Goal: Answer question/provide support: Share knowledge or assist other users

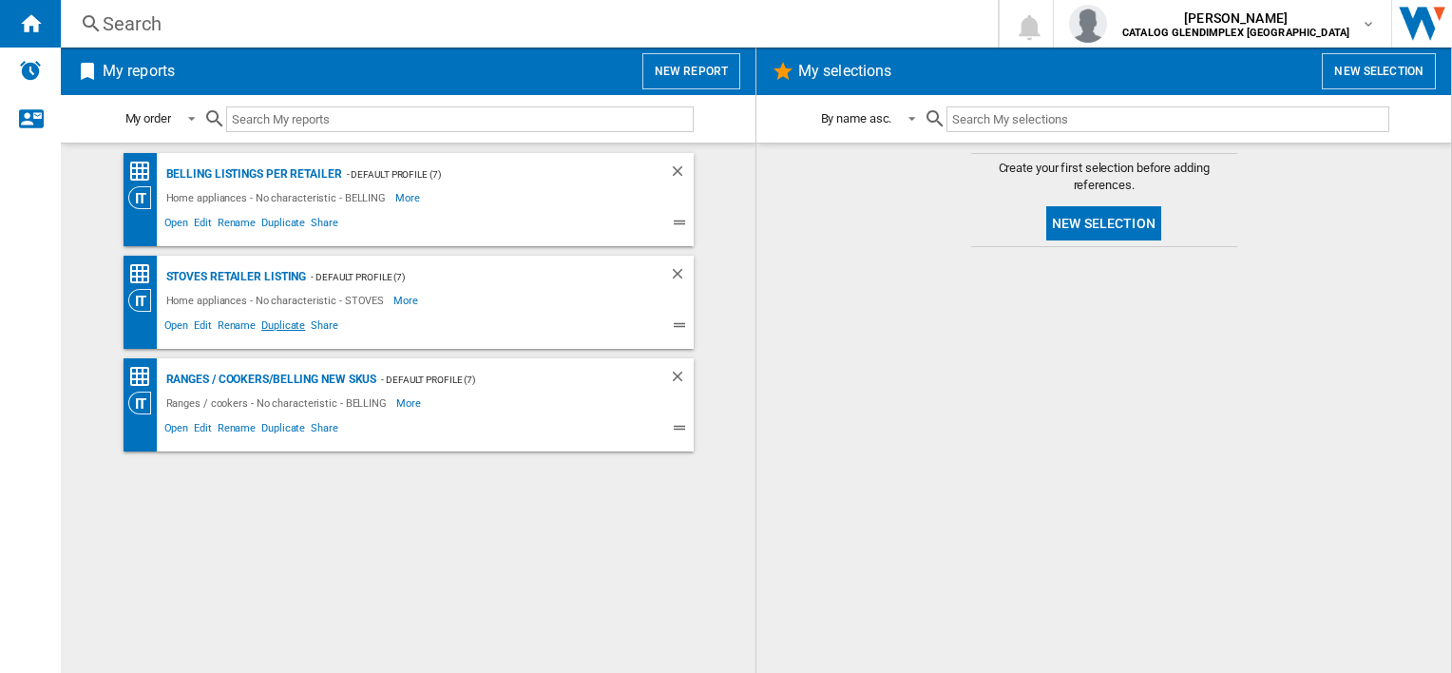
click at [273, 322] on span "Duplicate" at bounding box center [282, 327] width 49 height 23
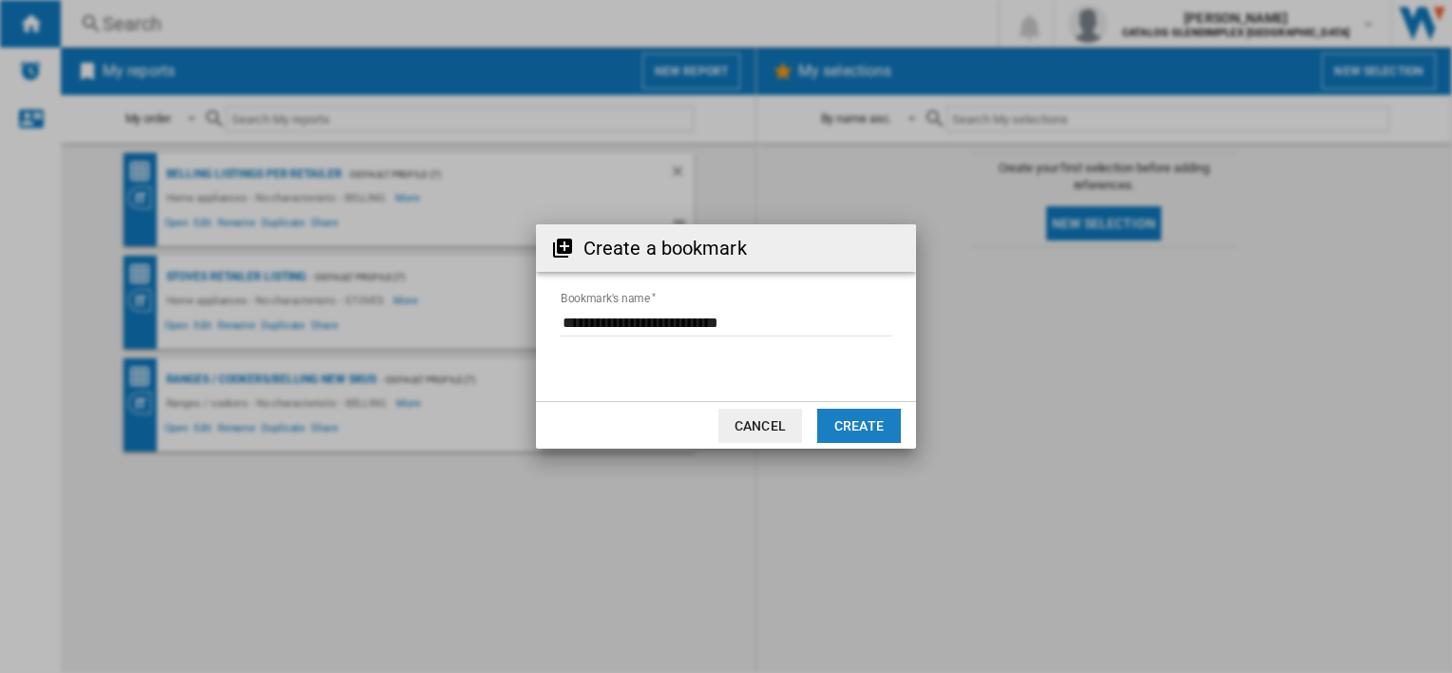
click at [857, 430] on button "Create" at bounding box center [859, 426] width 84 height 34
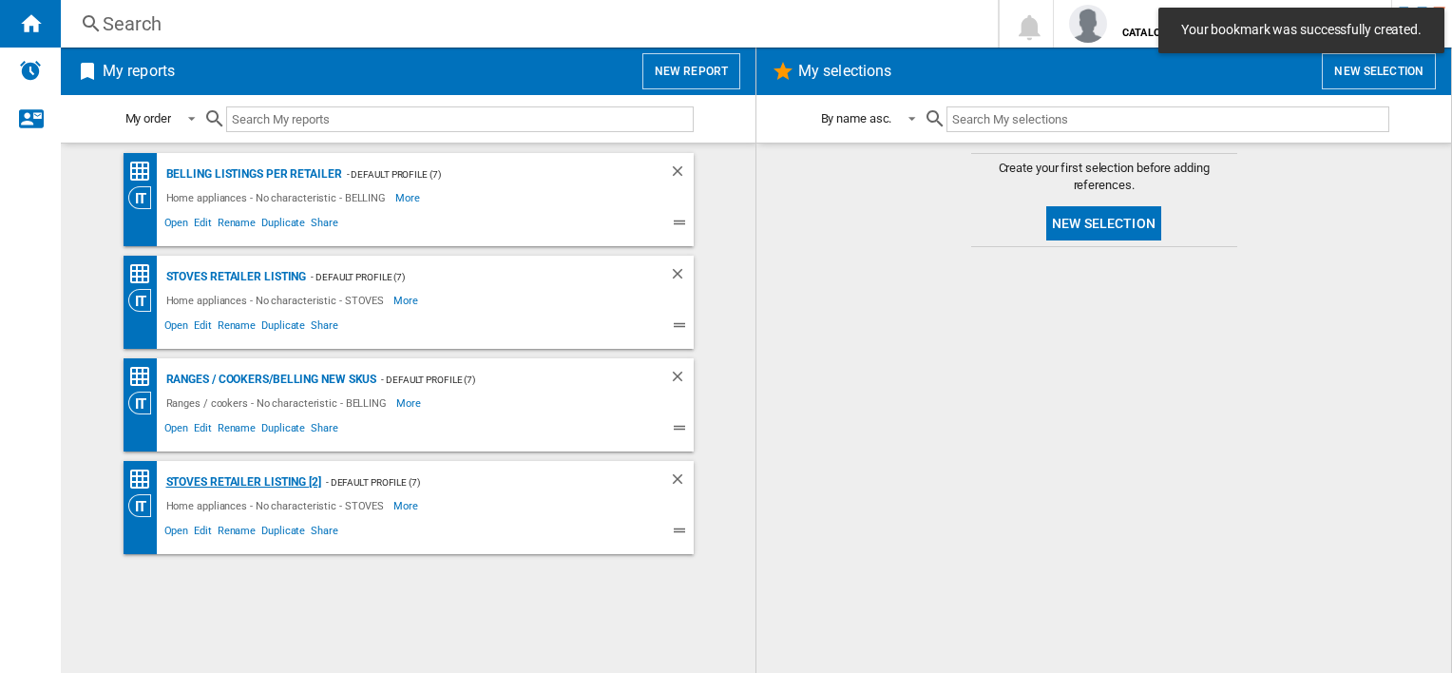
click at [268, 479] on div "STOVES Retailer Listing [2]" at bounding box center [242, 482] width 160 height 24
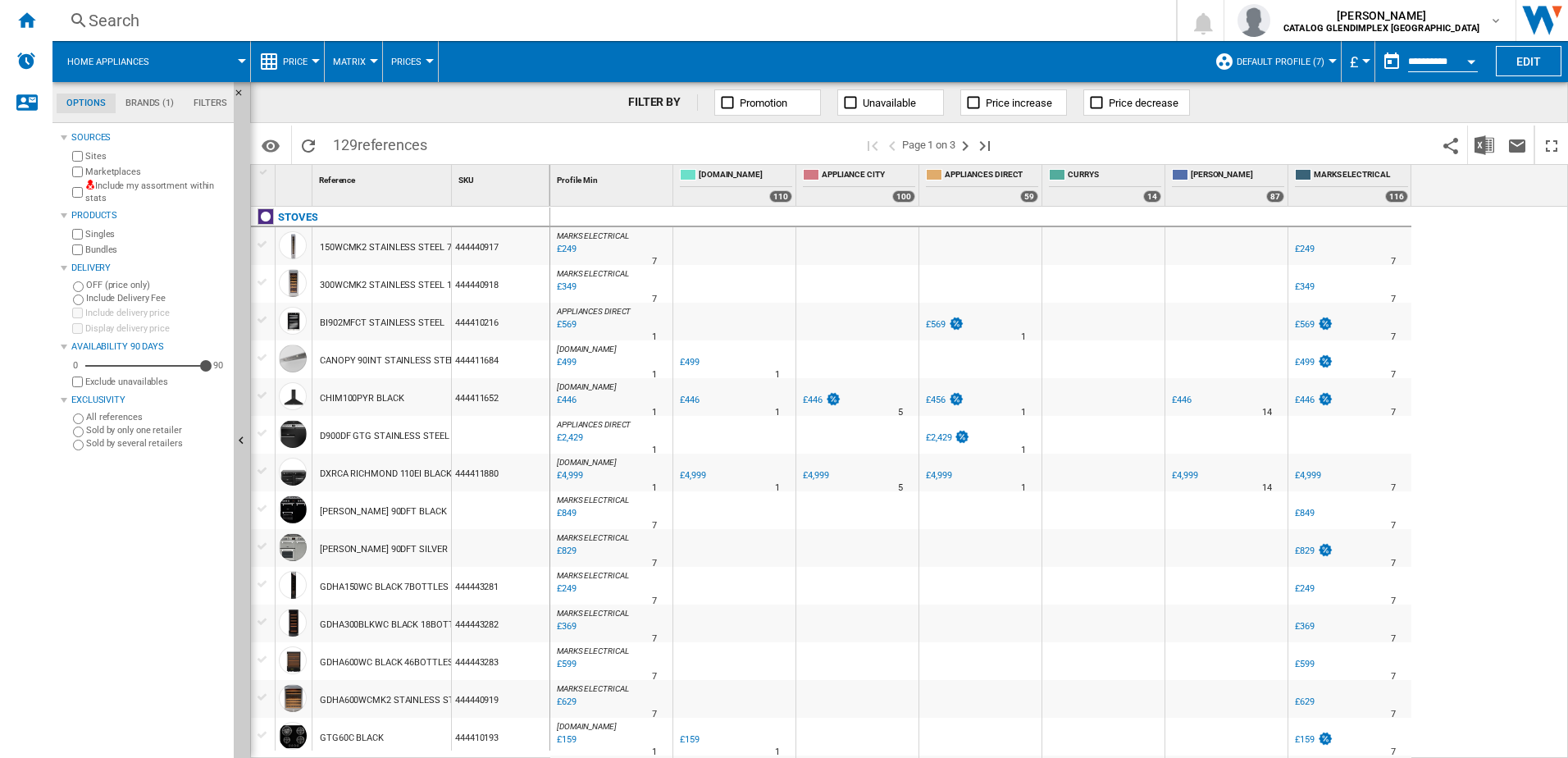
click at [219, 105] on md-tab-item "Filters" at bounding box center [211, 103] width 54 height 20
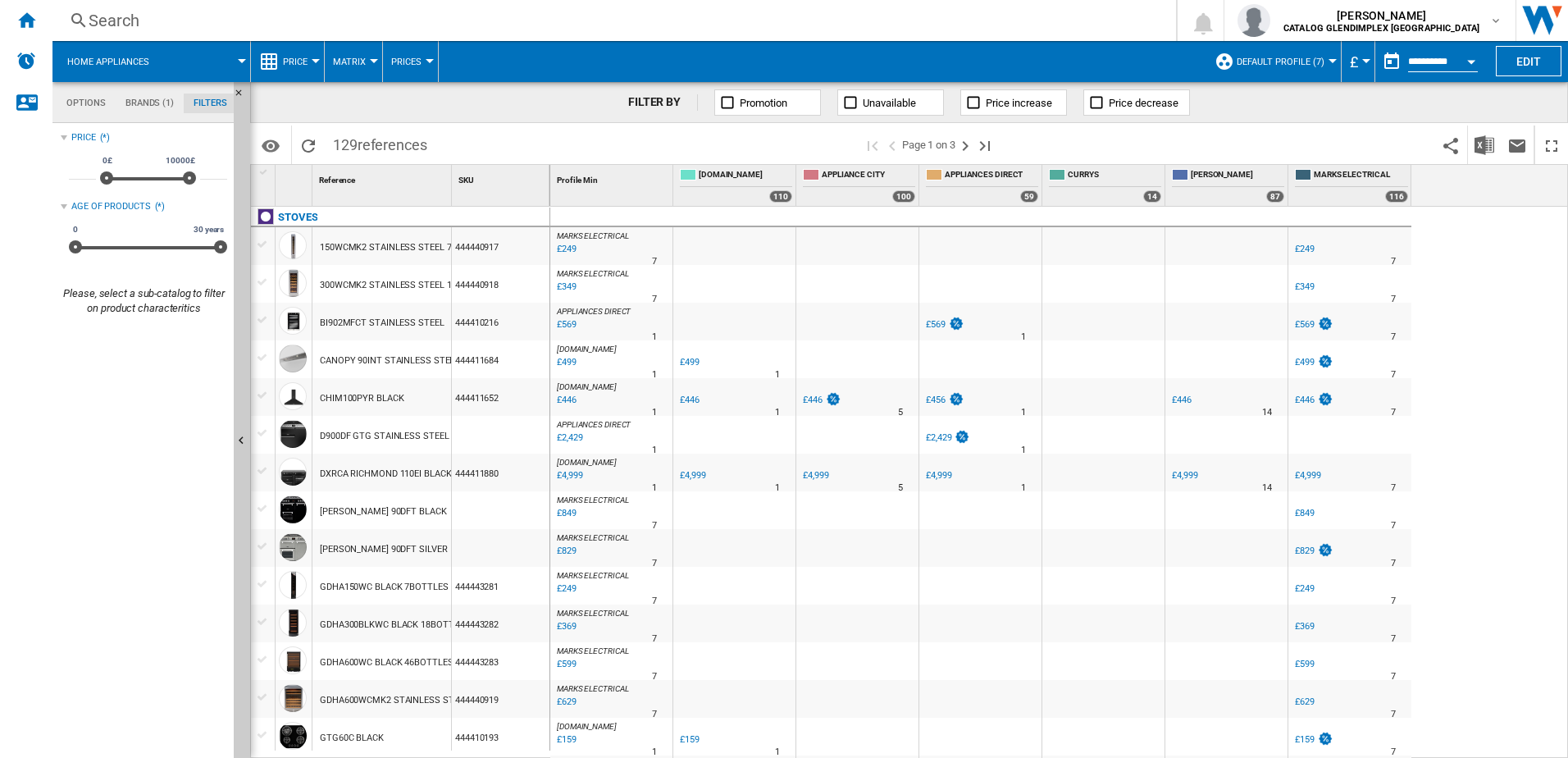
scroll to position [107, 0]
click at [219, 105] on md-tab-item "Filters" at bounding box center [211, 103] width 54 height 20
click at [1252, 53] on button "Edit" at bounding box center [1528, 60] width 66 height 30
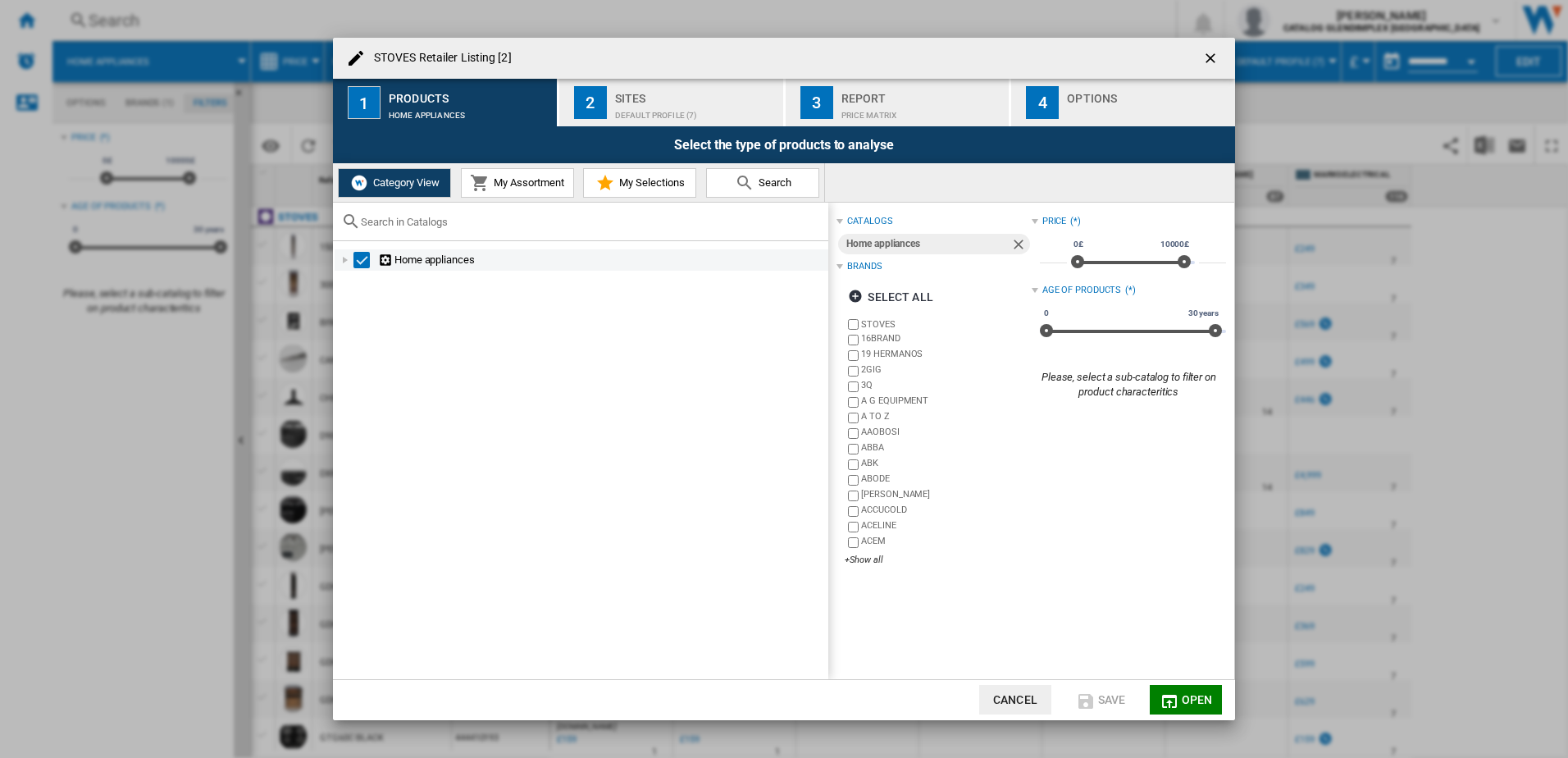
click at [338, 256] on div at bounding box center [345, 260] width 16 height 16
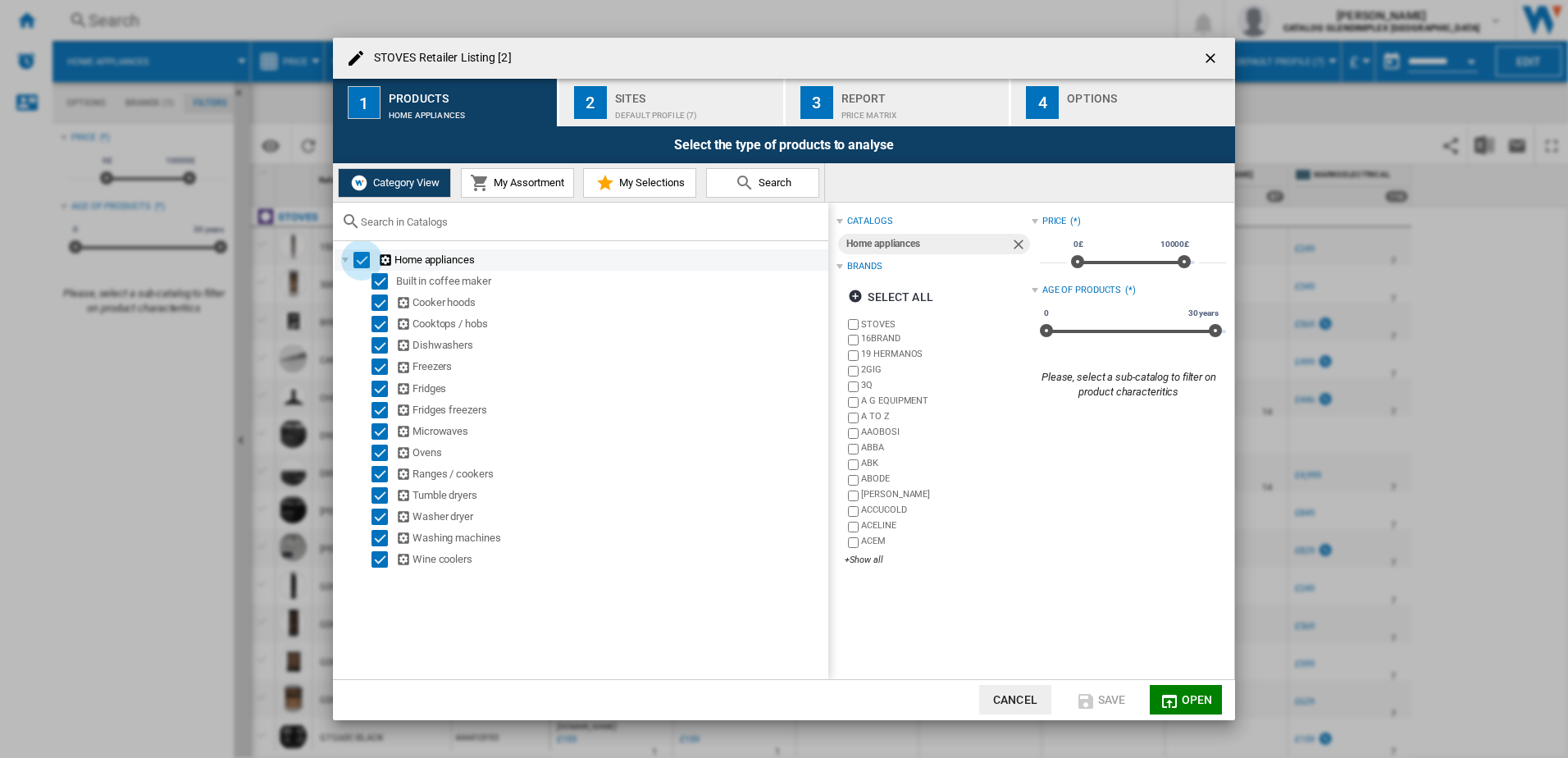
click at [363, 257] on div "Select" at bounding box center [362, 260] width 16 height 16
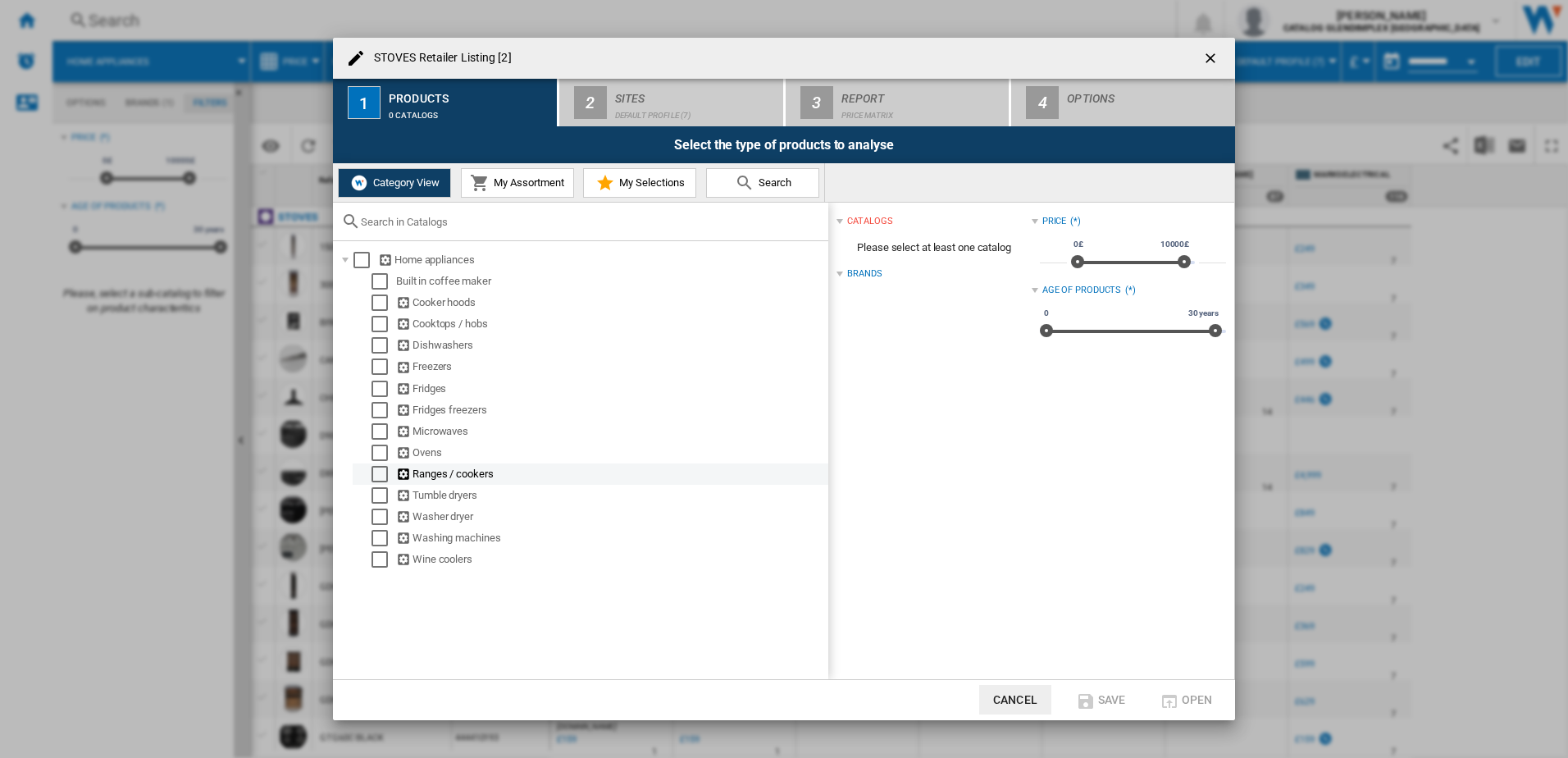
click at [377, 467] on div "Select" at bounding box center [379, 474] width 16 height 16
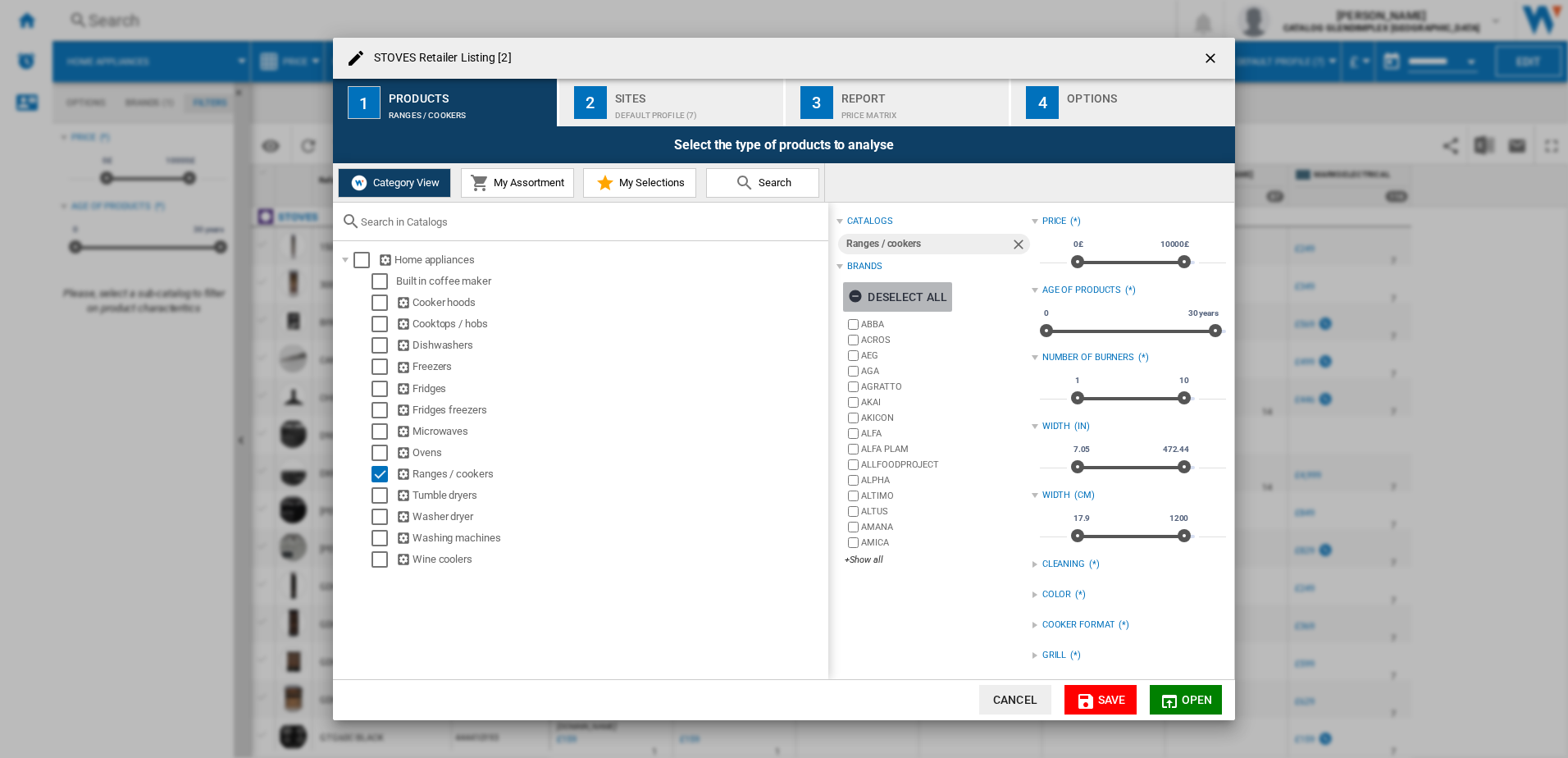
click at [849, 294] on ng-md-icon "button" at bounding box center [857, 298] width 20 height 20
click at [868, 553] on div "+Show all" at bounding box center [938, 559] width 186 height 12
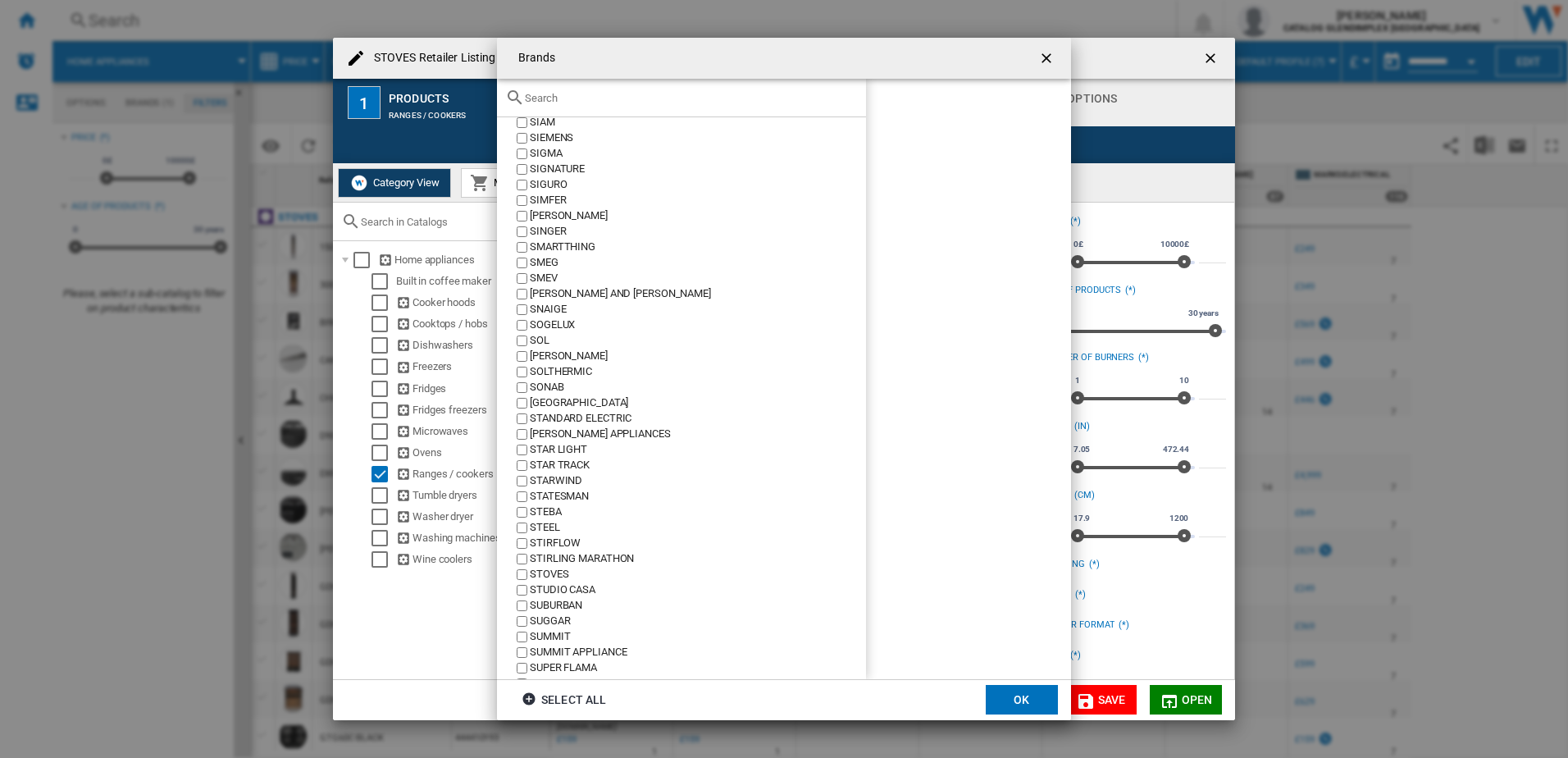
scroll to position [7830, 0]
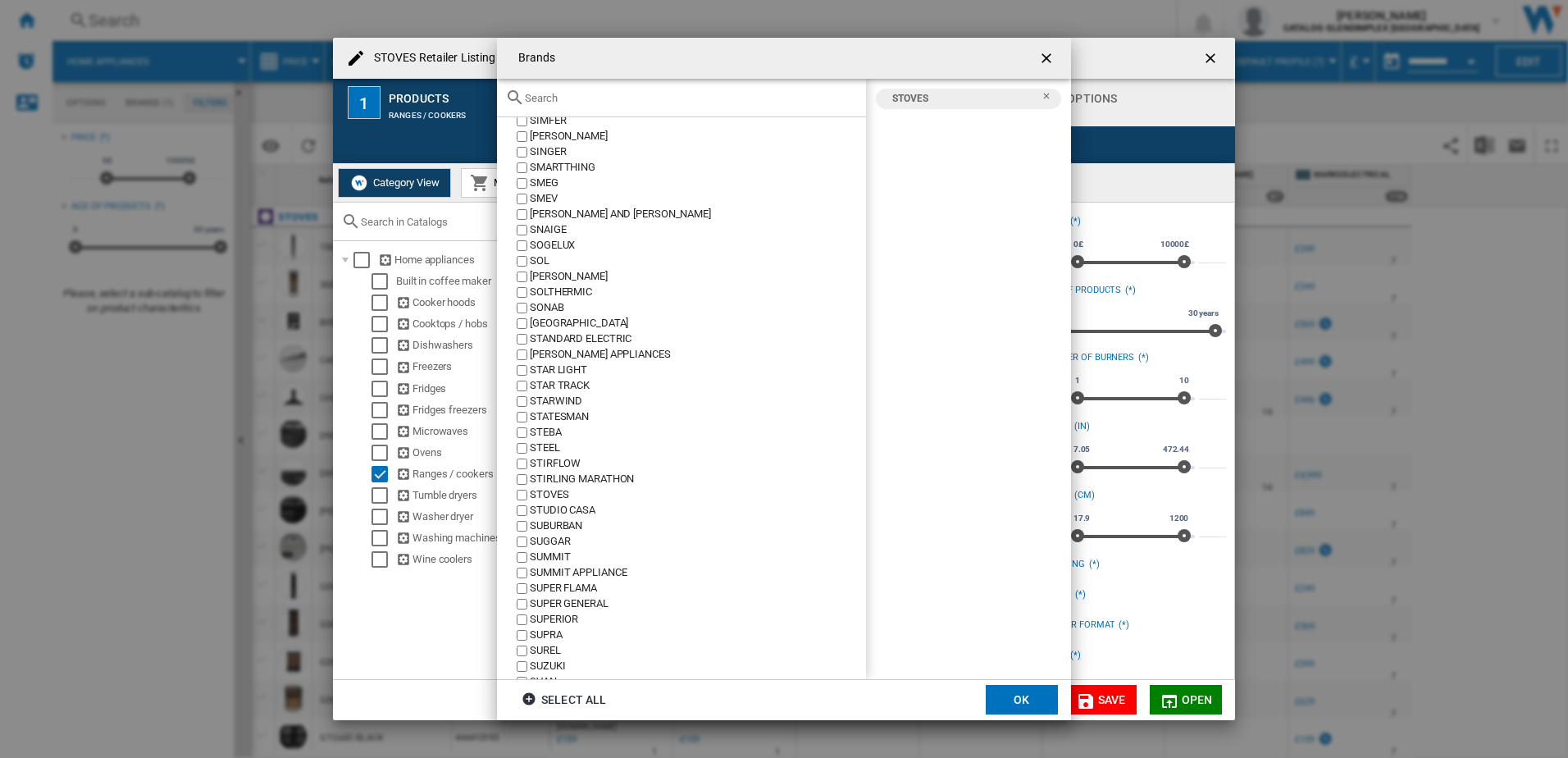
click at [1018, 580] on button "OK" at bounding box center [1022, 699] width 72 height 29
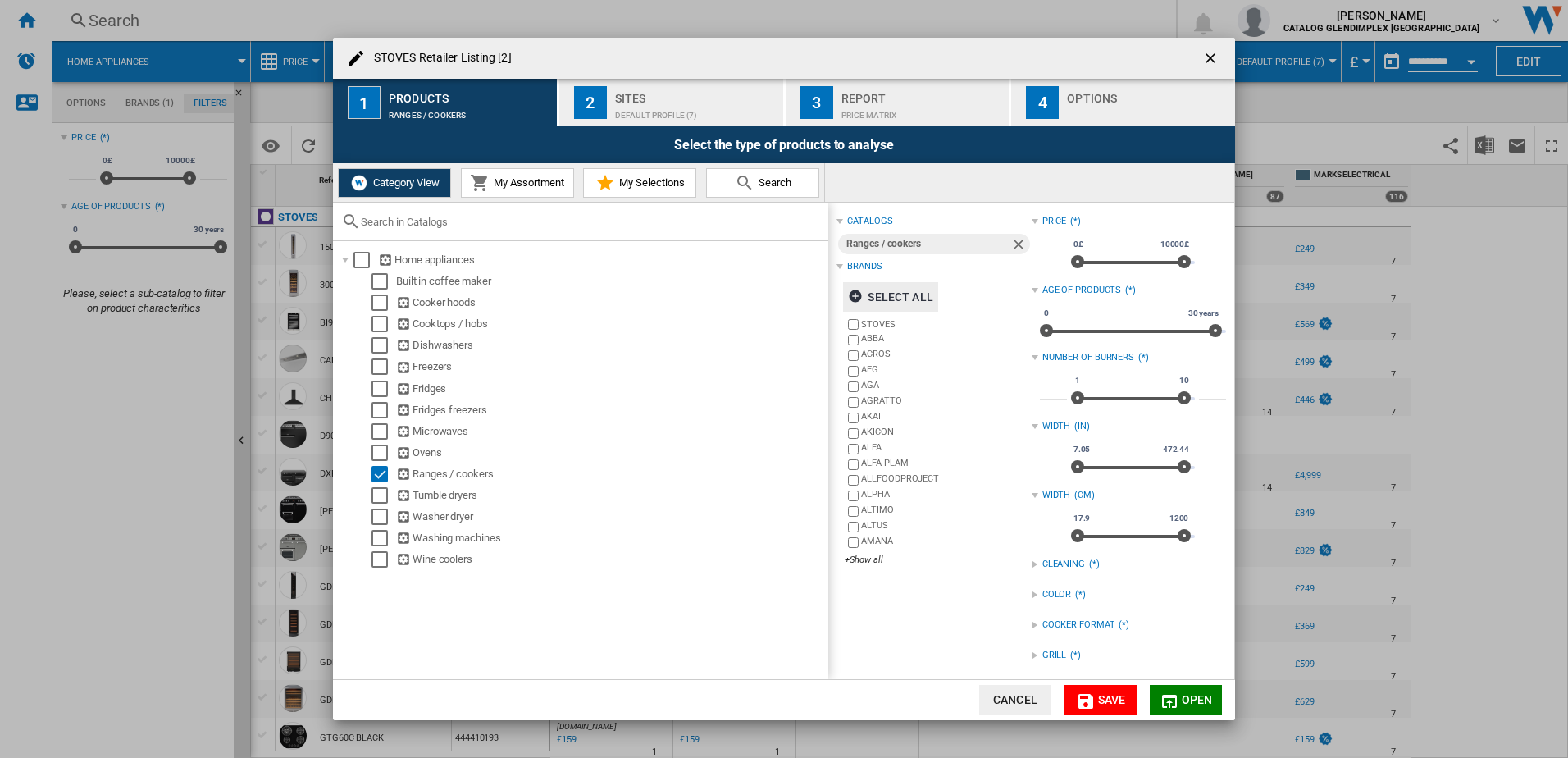
click at [1093, 580] on md-icon "button" at bounding box center [1086, 701] width 20 height 20
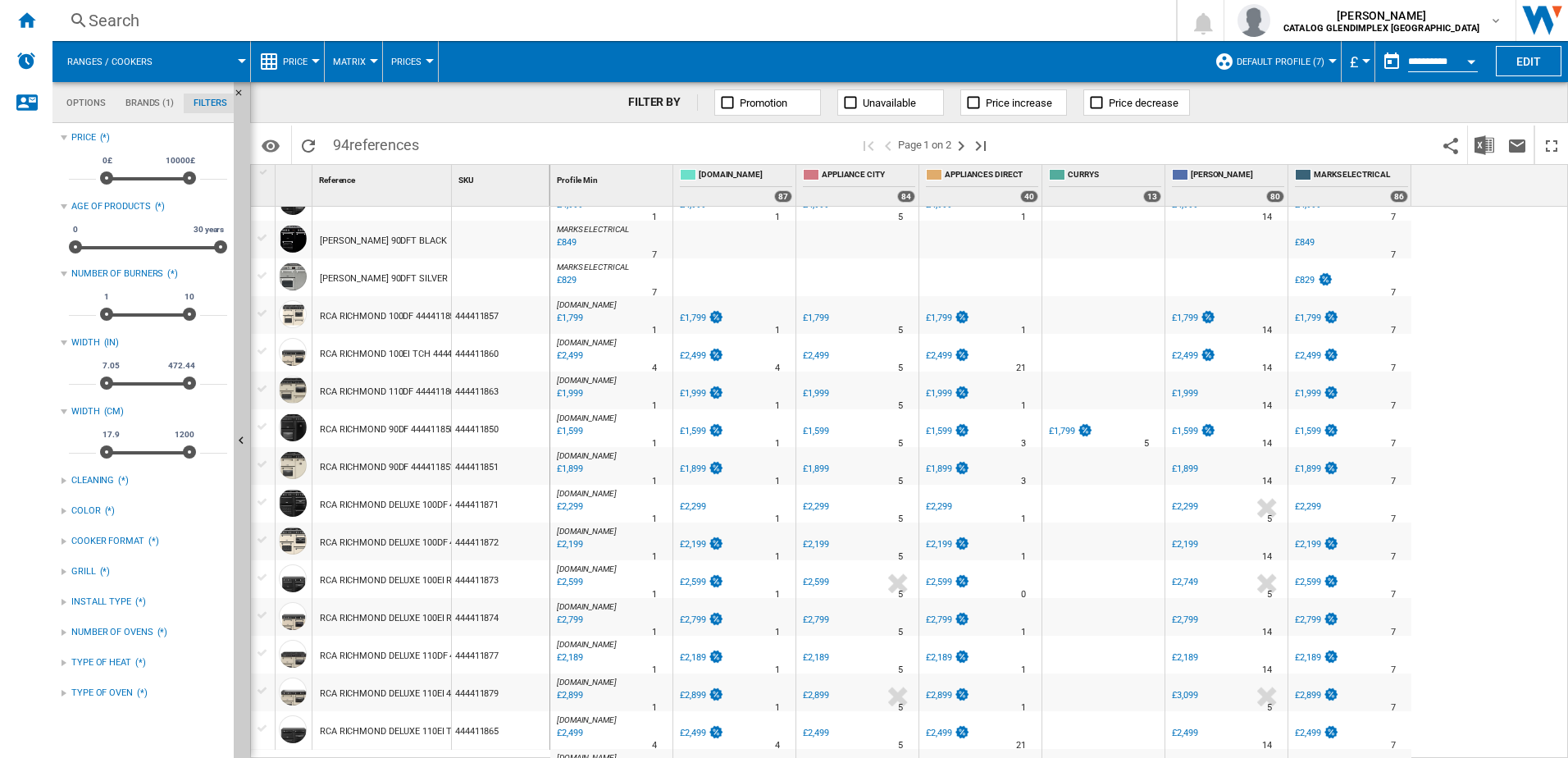
scroll to position [164, 0]
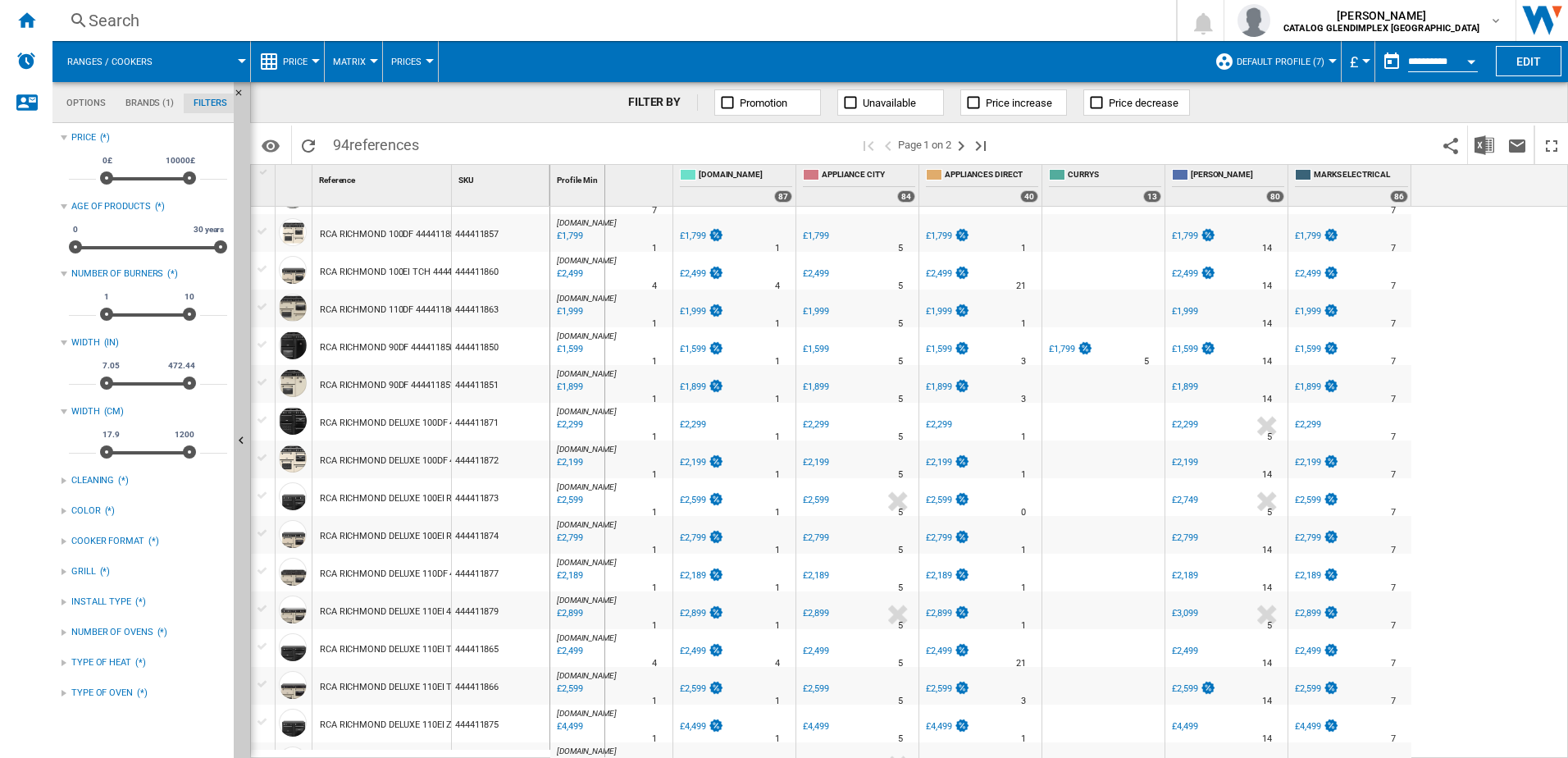
drag, startPoint x: 448, startPoint y: 196, endPoint x: 620, endPoint y: 212, distance: 172.7
click at [620, 212] on div "1 Reference 1 SKU 1 [GEOGRAPHIC_DATA] D900DF GTG STAINLESS STEEL DXRCA RICHMOND…" at bounding box center [909, 461] width 1316 height 592
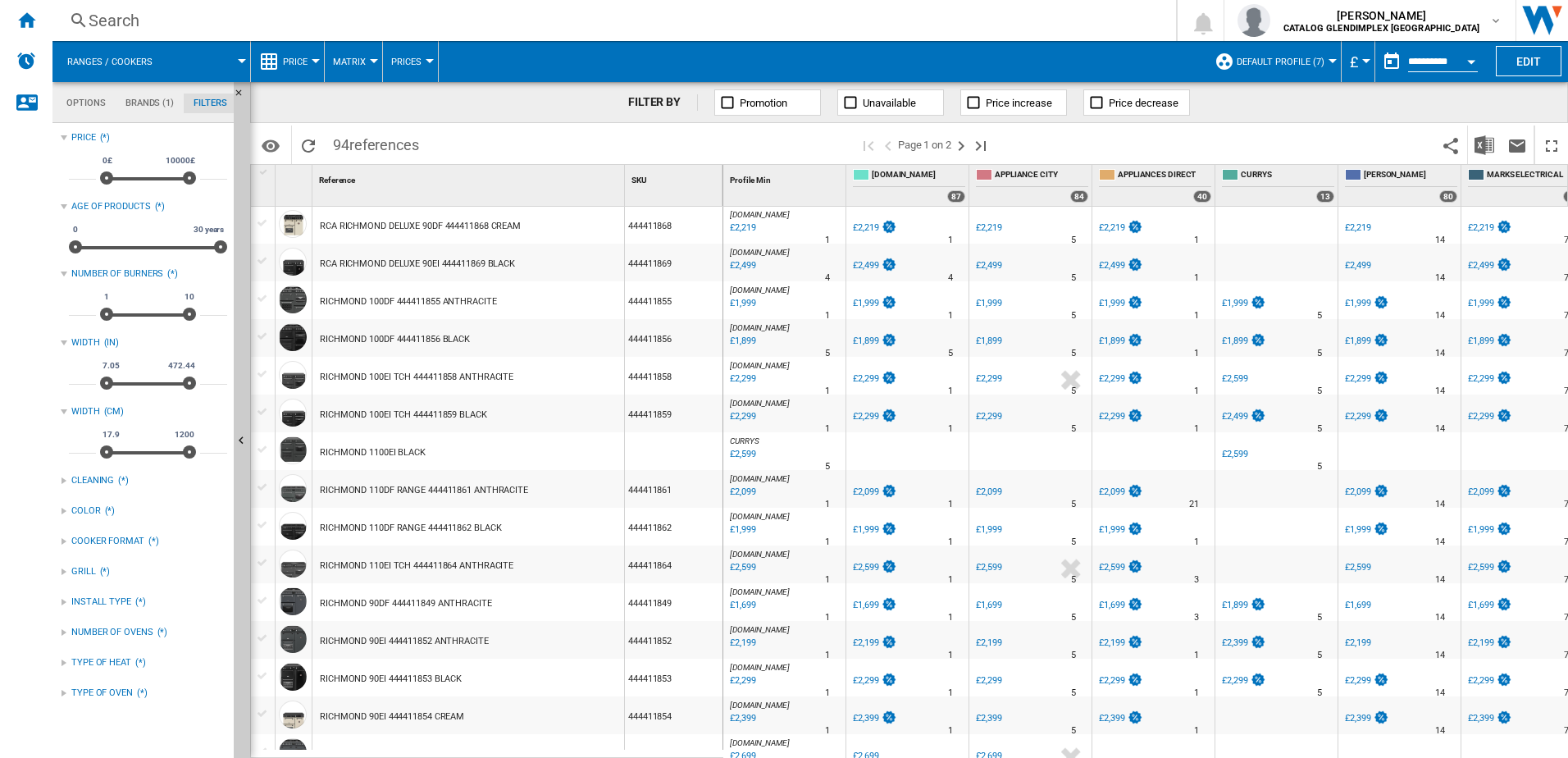
scroll to position [820, 0]
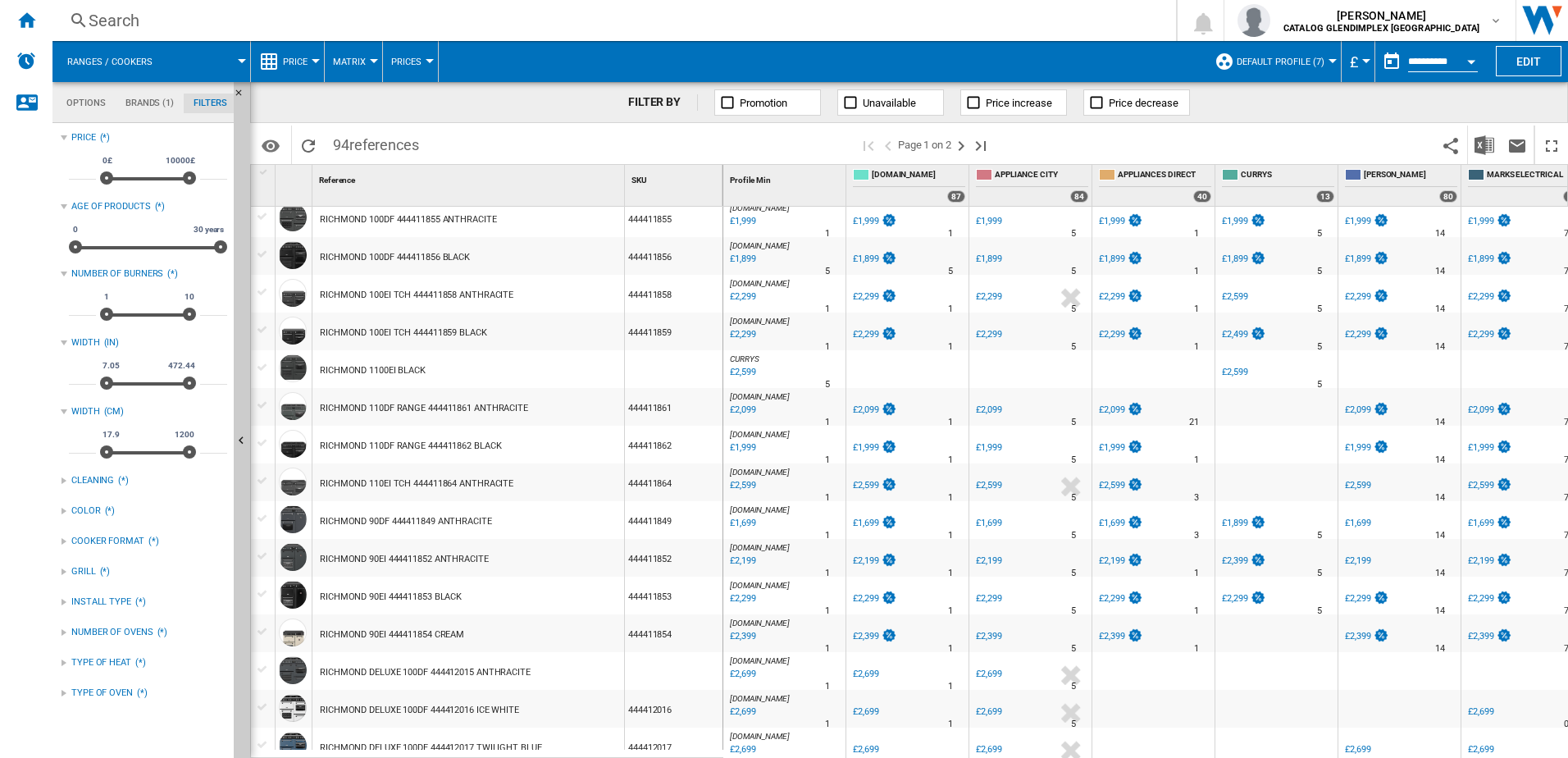
click at [738, 553] on div "£2,199" at bounding box center [741, 560] width 28 height 16
click at [866, 580] on div "£2,299" at bounding box center [865, 598] width 25 height 10
click at [740, 580] on div "£2,299" at bounding box center [741, 598] width 28 height 16
click at [744, 580] on div "£2,299" at bounding box center [741, 598] width 28 height 16
click at [744, 551] on span "[DOMAIN_NAME]" at bounding box center [759, 547] width 60 height 9
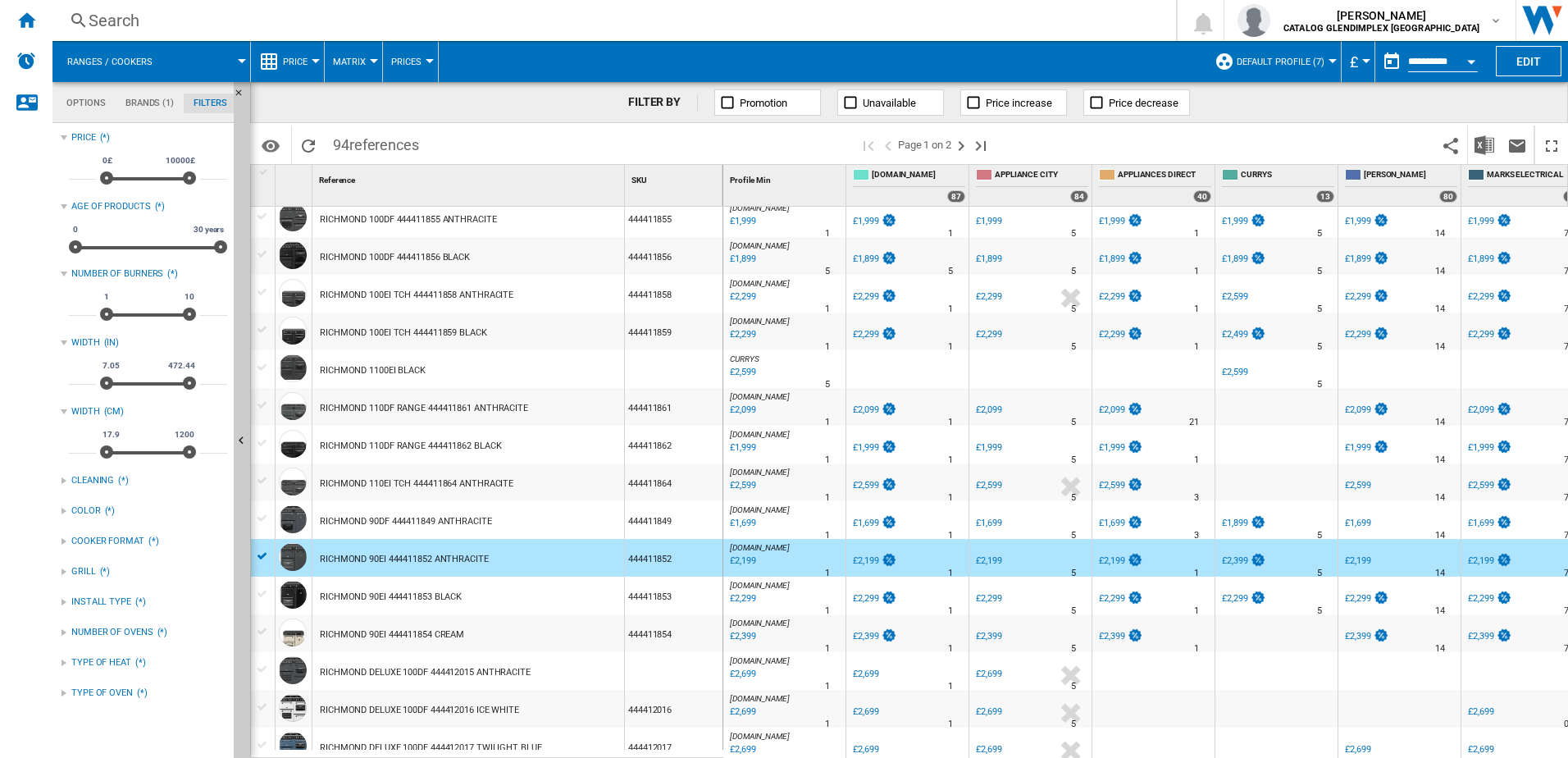
click at [740, 560] on div "£2,199" at bounding box center [741, 560] width 28 height 16
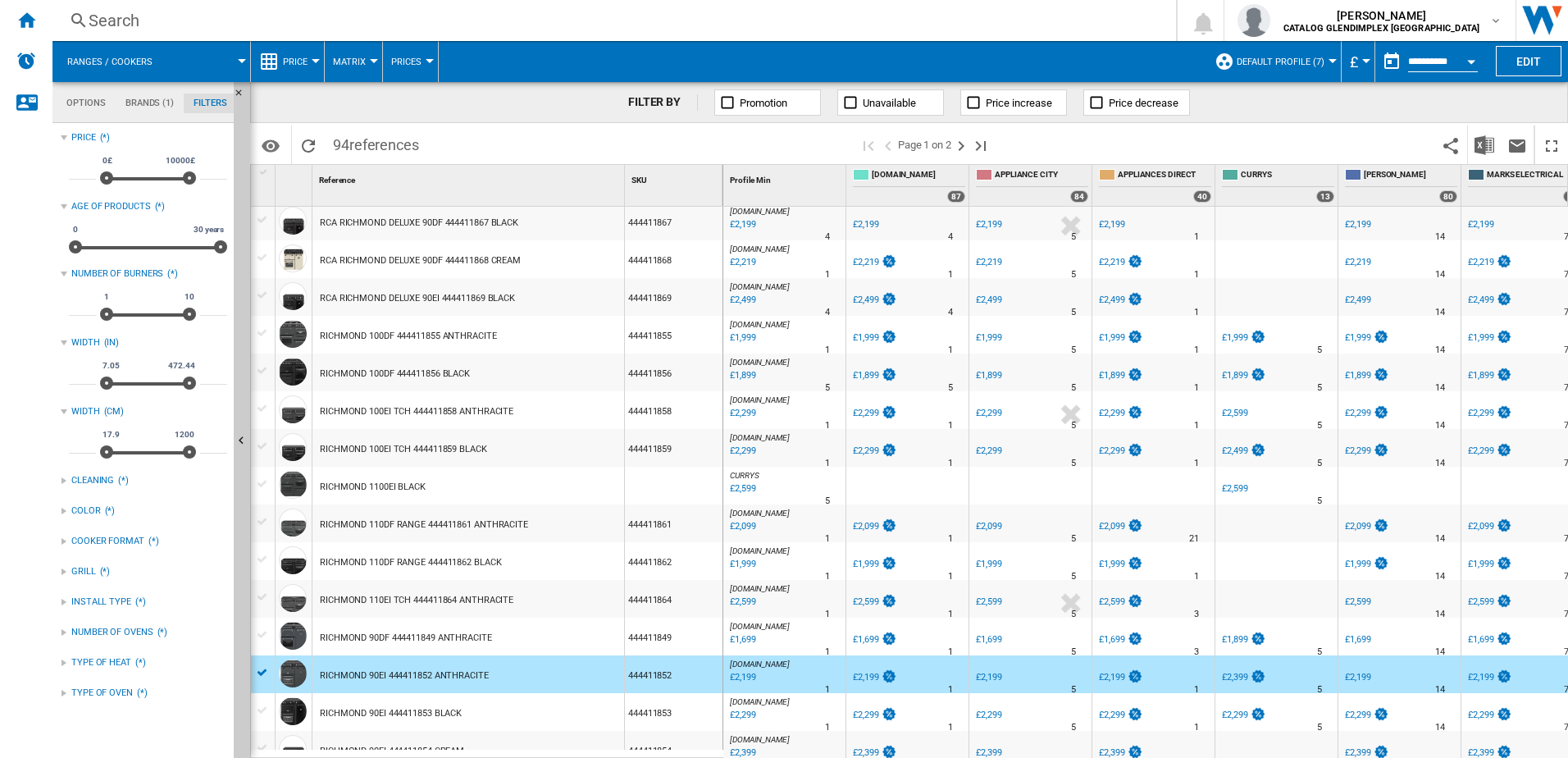
scroll to position [540, 0]
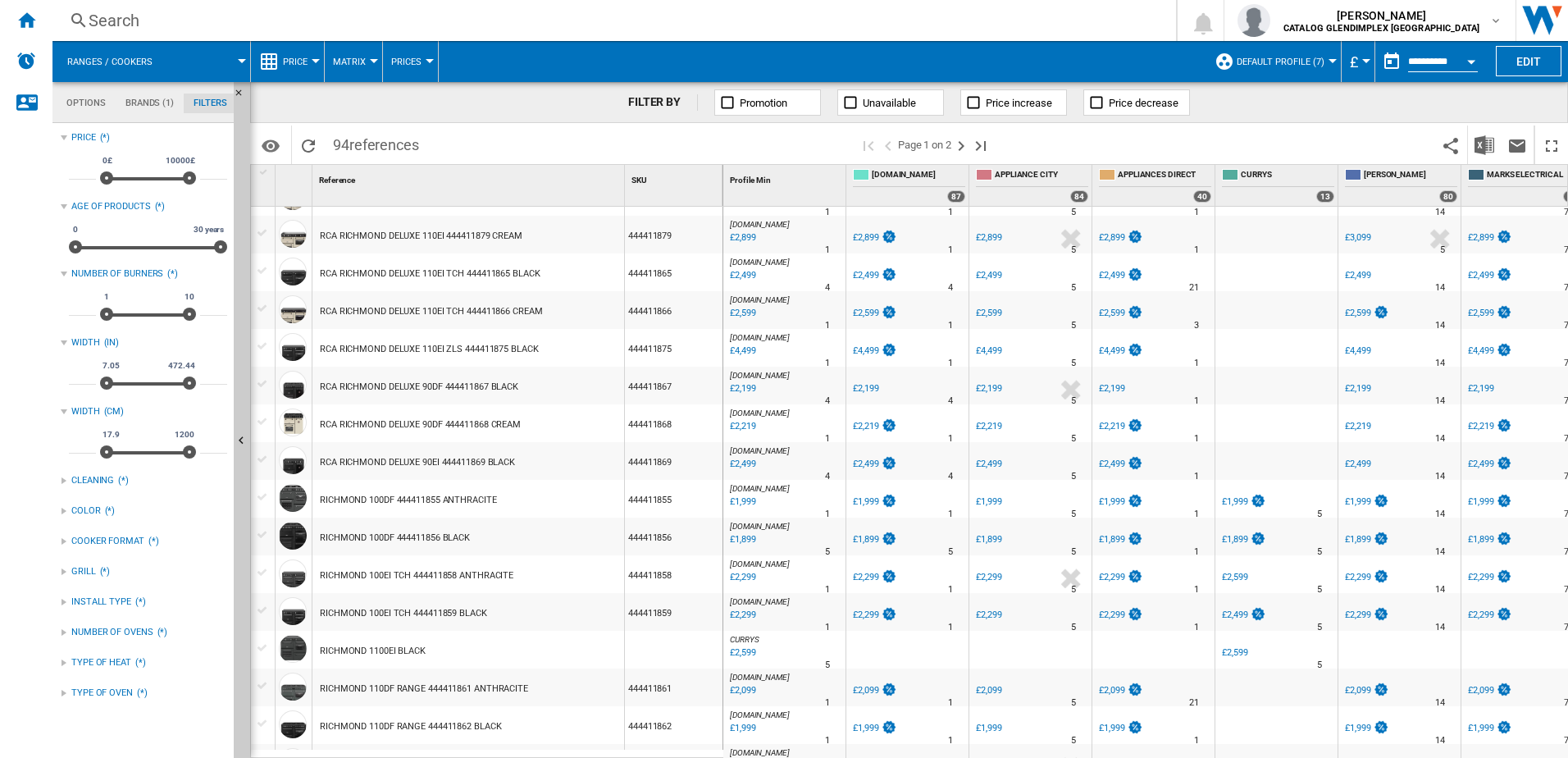
click at [741, 462] on div "£2,499" at bounding box center [741, 464] width 28 height 16
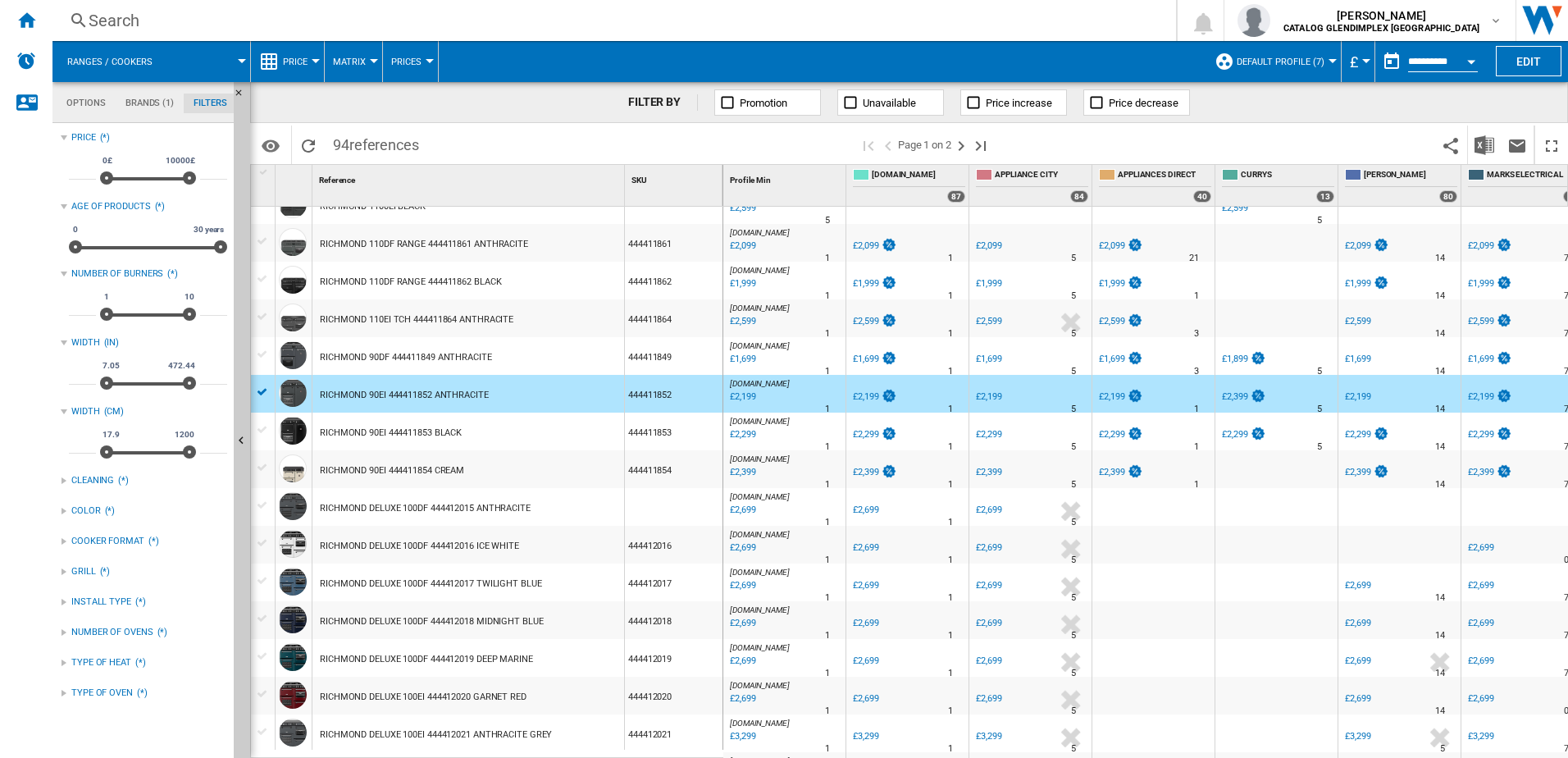
scroll to position [0, 0]
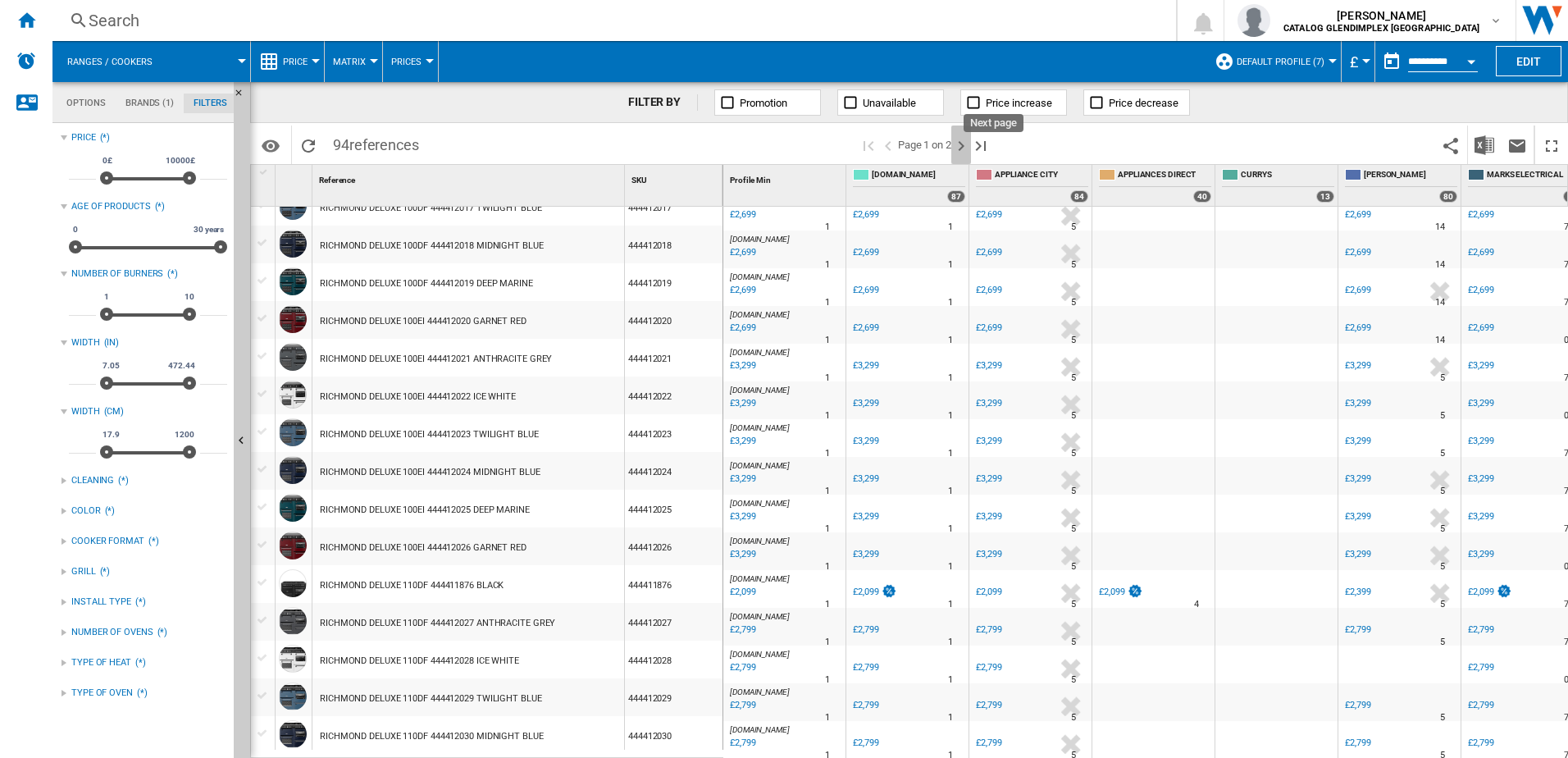
click at [964, 139] on ng-md-icon "Next page" at bounding box center [960, 146] width 20 height 20
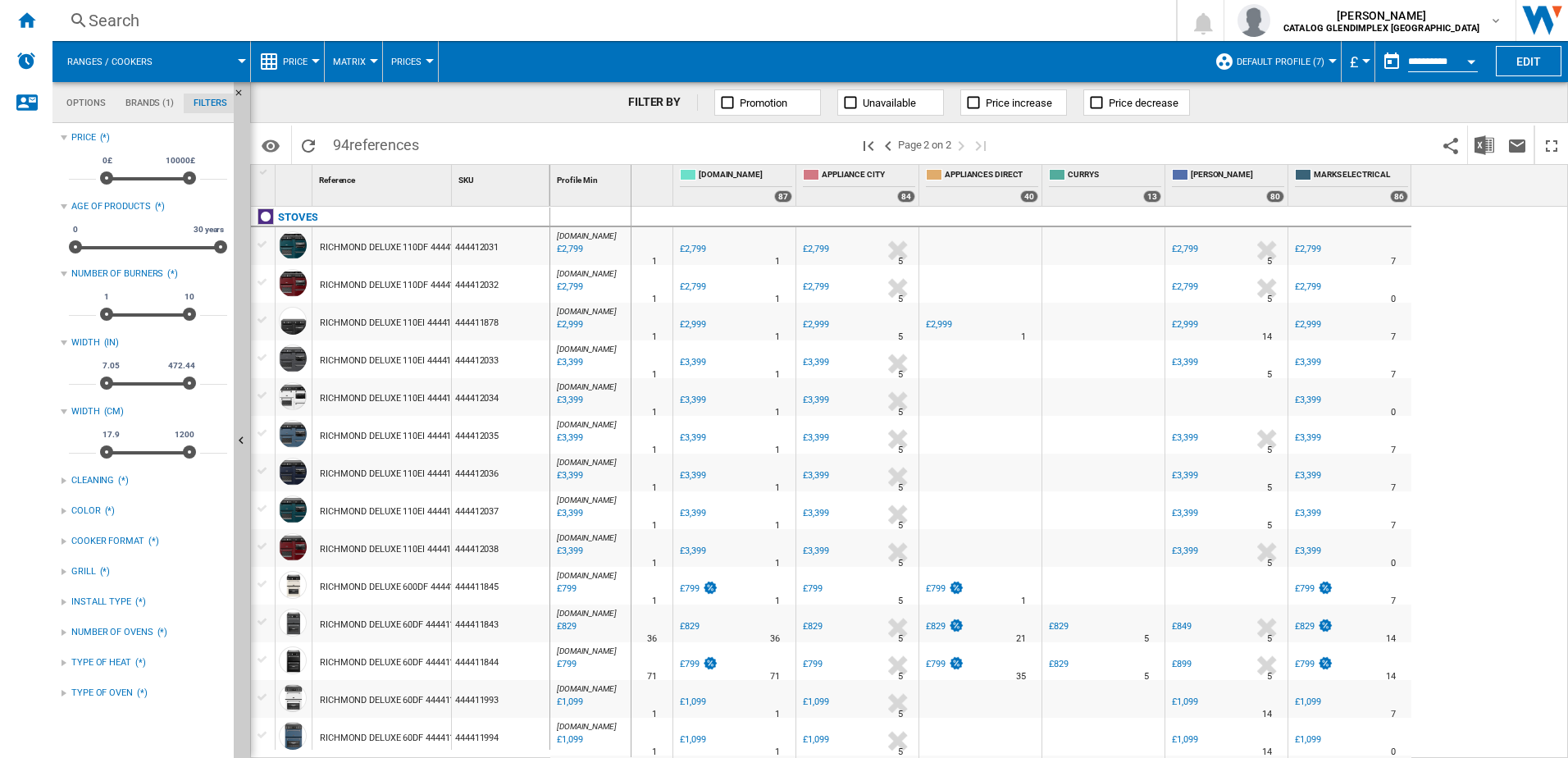
drag, startPoint x: 453, startPoint y: 192, endPoint x: 630, endPoint y: 173, distance: 178.0
click at [630, 173] on div "1 Reference 1 SKU 1 [GEOGRAPHIC_DATA] RICHMOND DELUXE 110DF 444412031 DEEP MARI…" at bounding box center [909, 461] width 1316 height 592
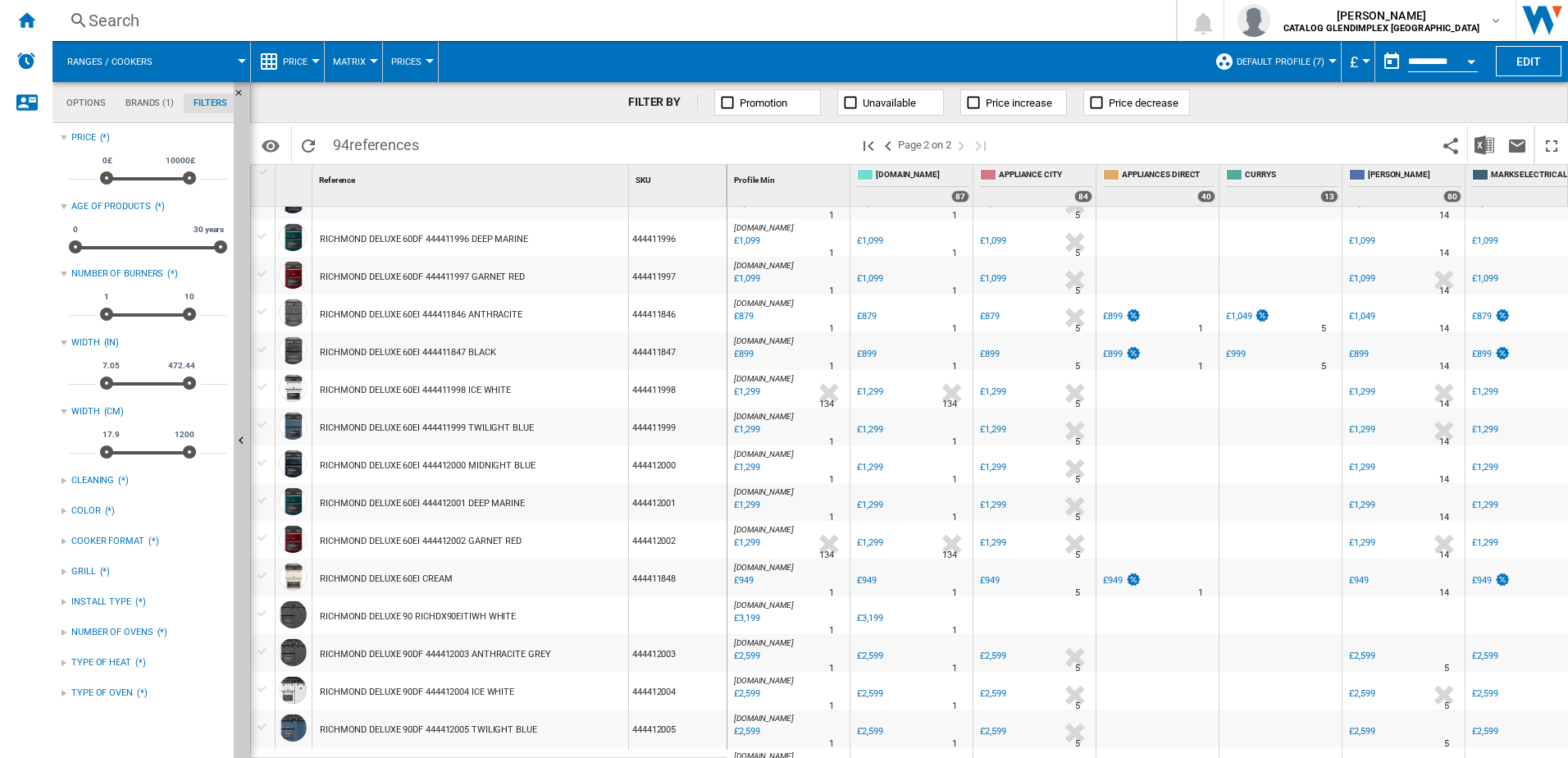
click at [746, 580] on div "£3,199" at bounding box center [746, 618] width 28 height 16
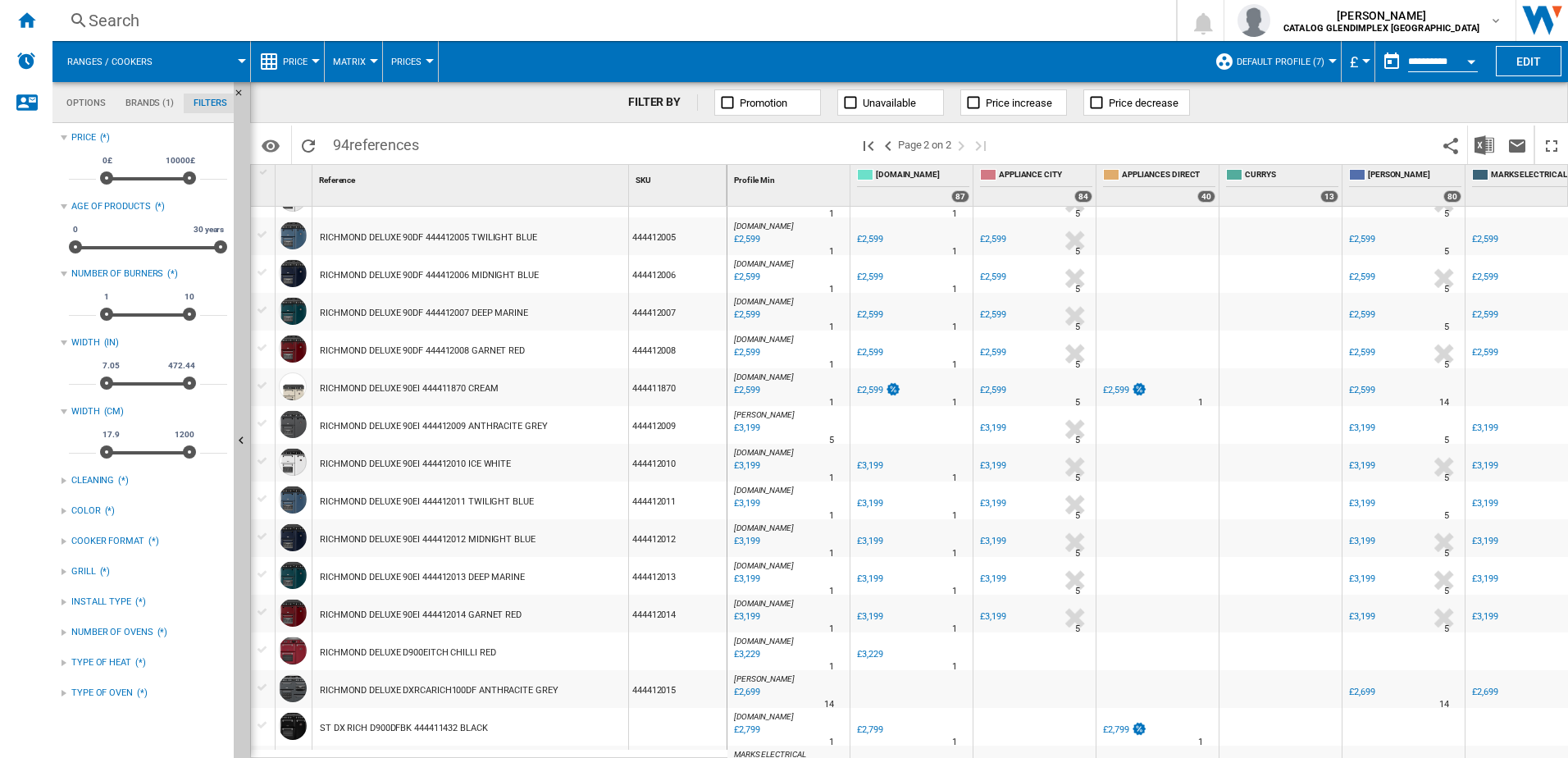
scroll to position [1134, 0]
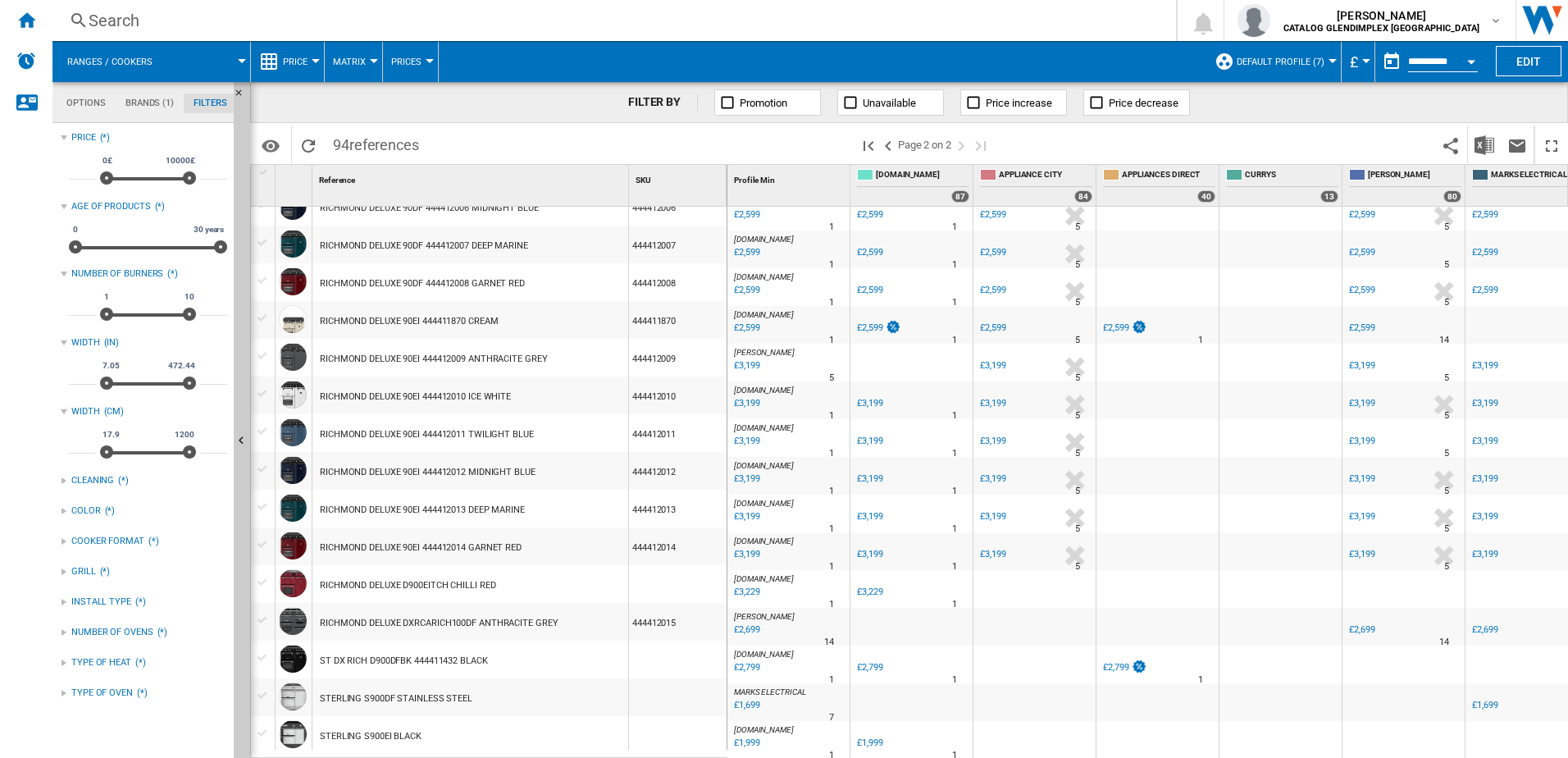
click at [746, 580] on div "£2,699" at bounding box center [746, 629] width 28 height 16
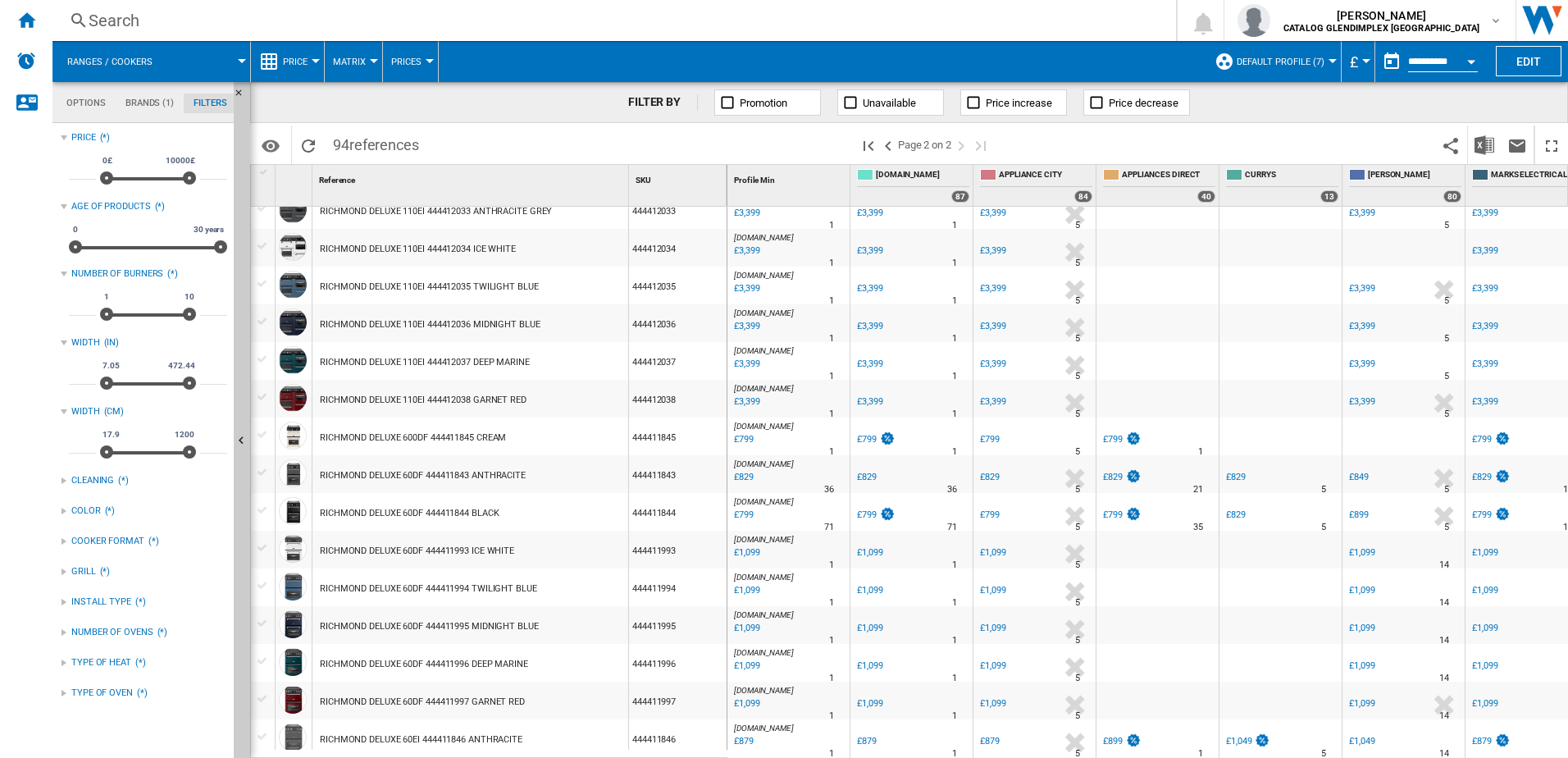
scroll to position [0, 0]
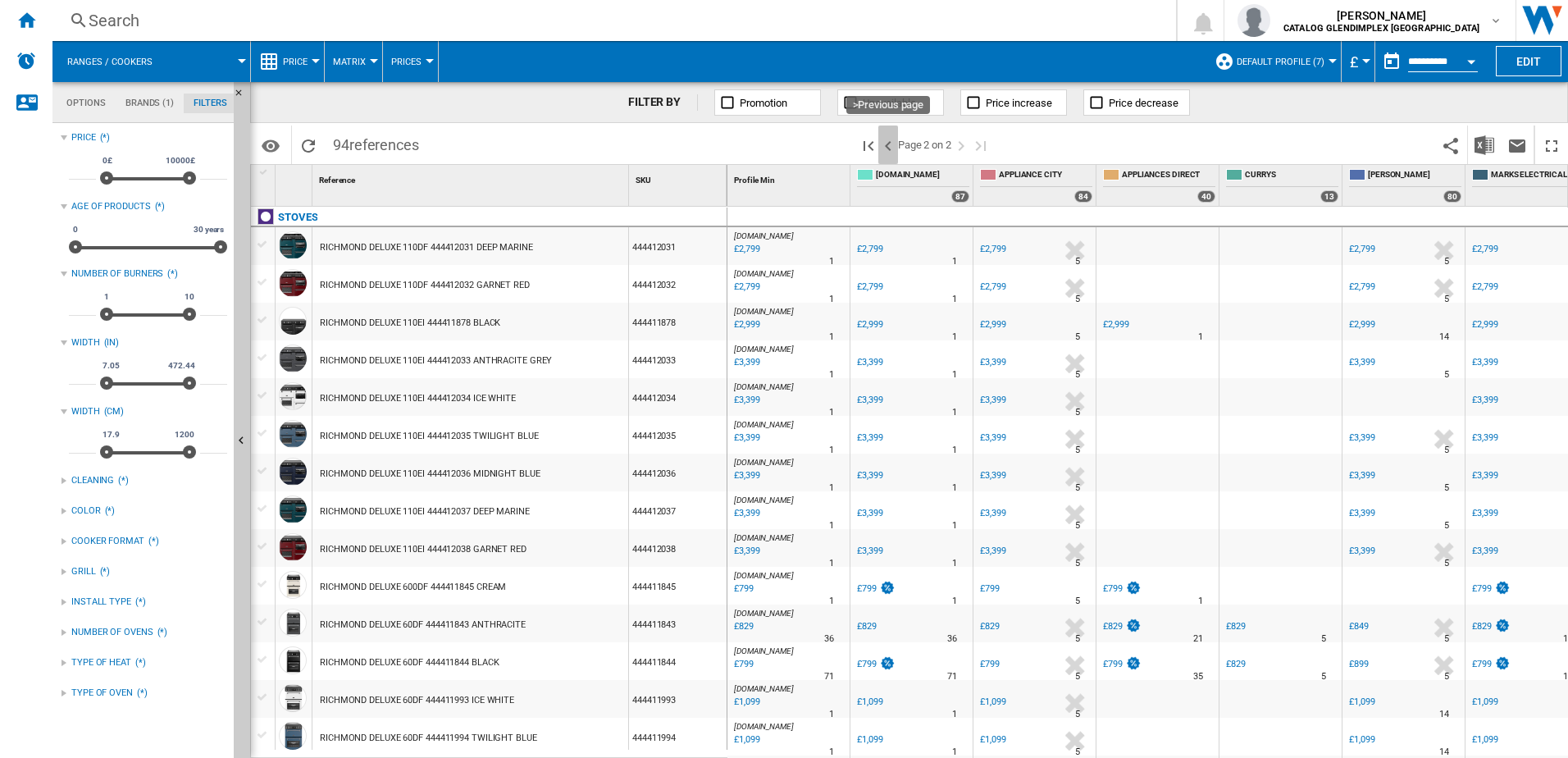
click at [890, 148] on ng-md-icon ">Previous page" at bounding box center [888, 146] width 20 height 20
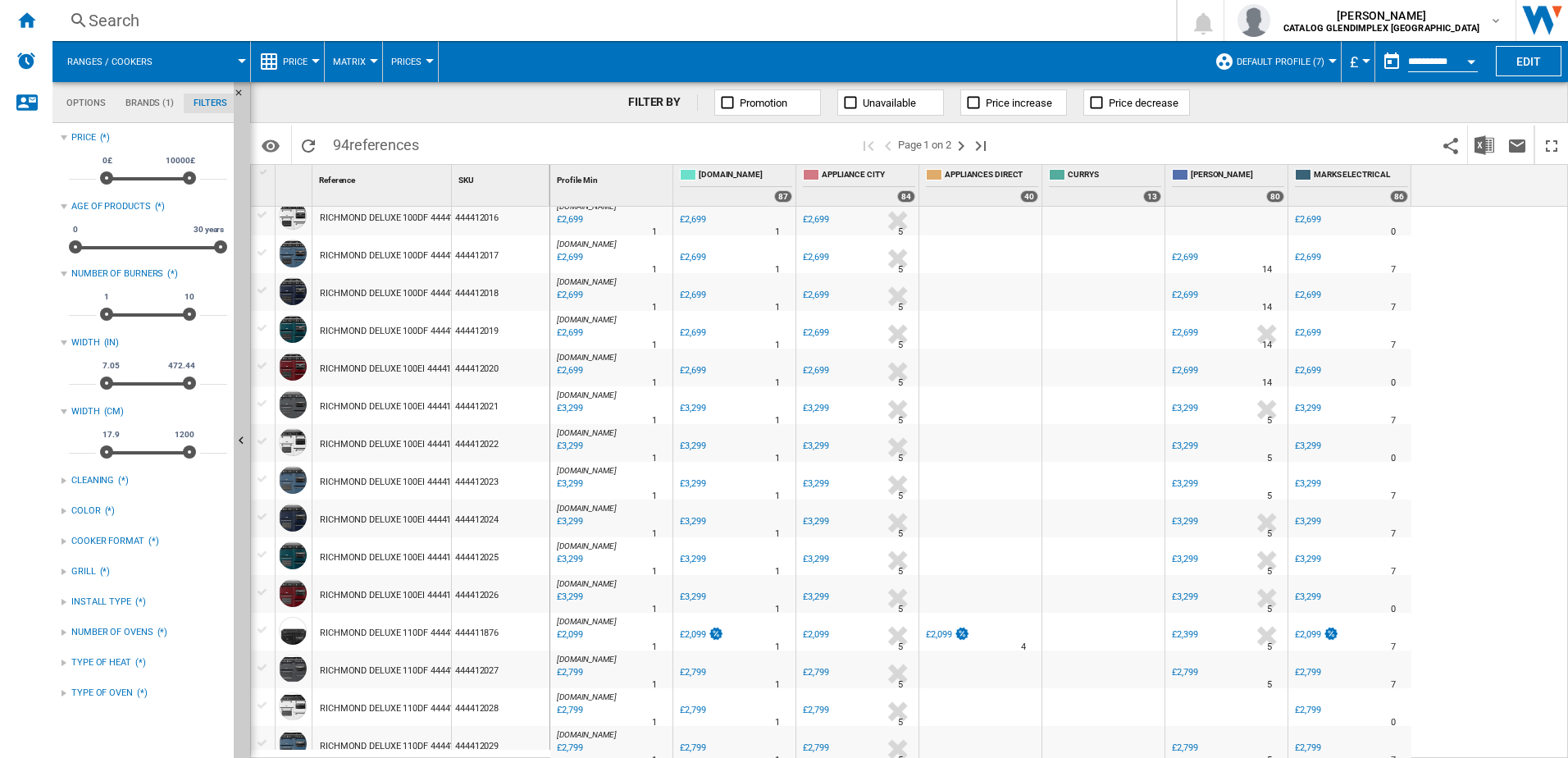
scroll to position [1355, 0]
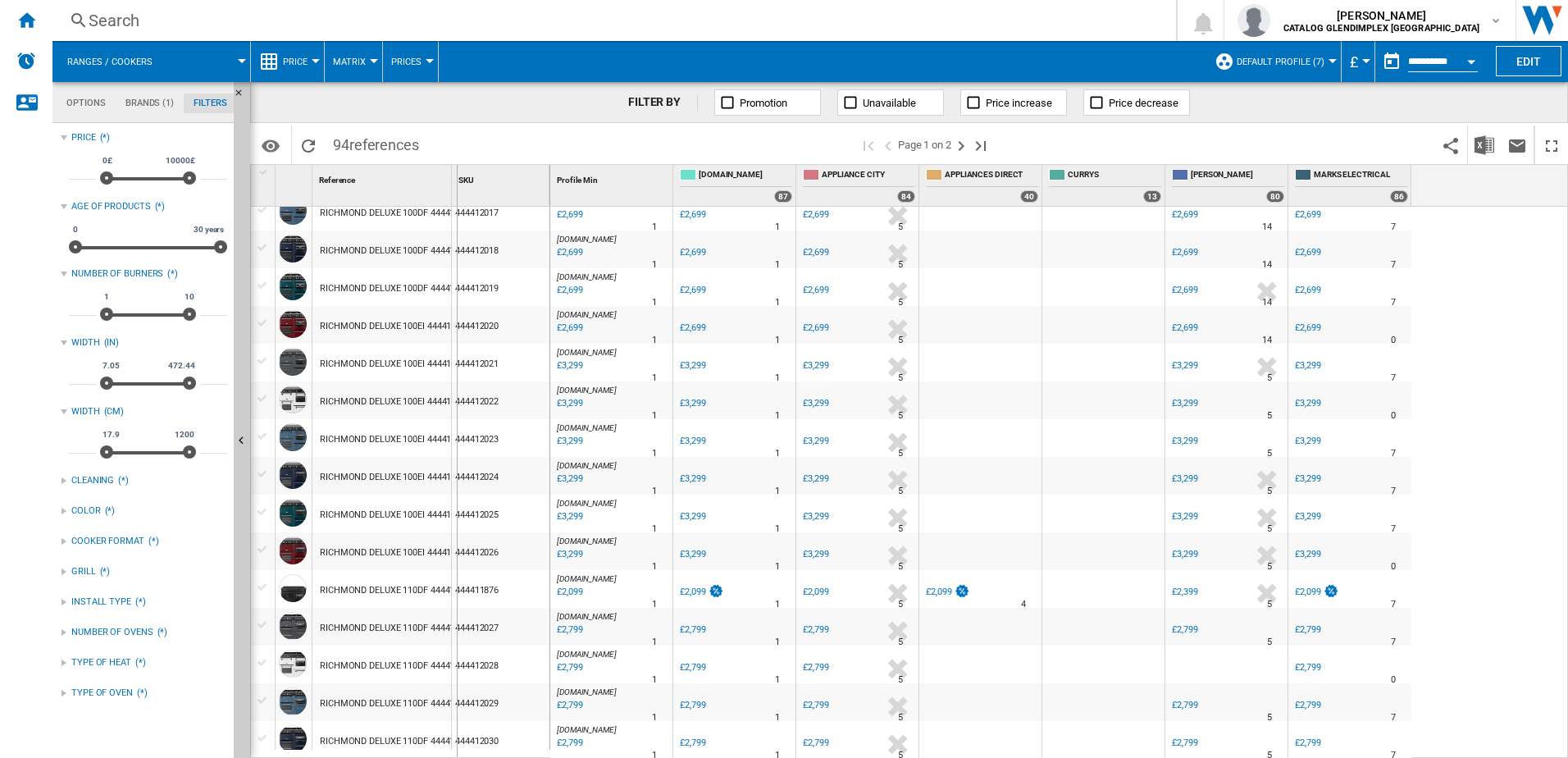
drag, startPoint x: 453, startPoint y: 174, endPoint x: 571, endPoint y: 194, distance: 119.7
click at [571, 194] on div "1 Reference 1 SKU 1 [GEOGRAPHIC_DATA] D900DF GTG STAINLESS STEEL DXRCA RICHMOND…" at bounding box center [909, 461] width 1316 height 592
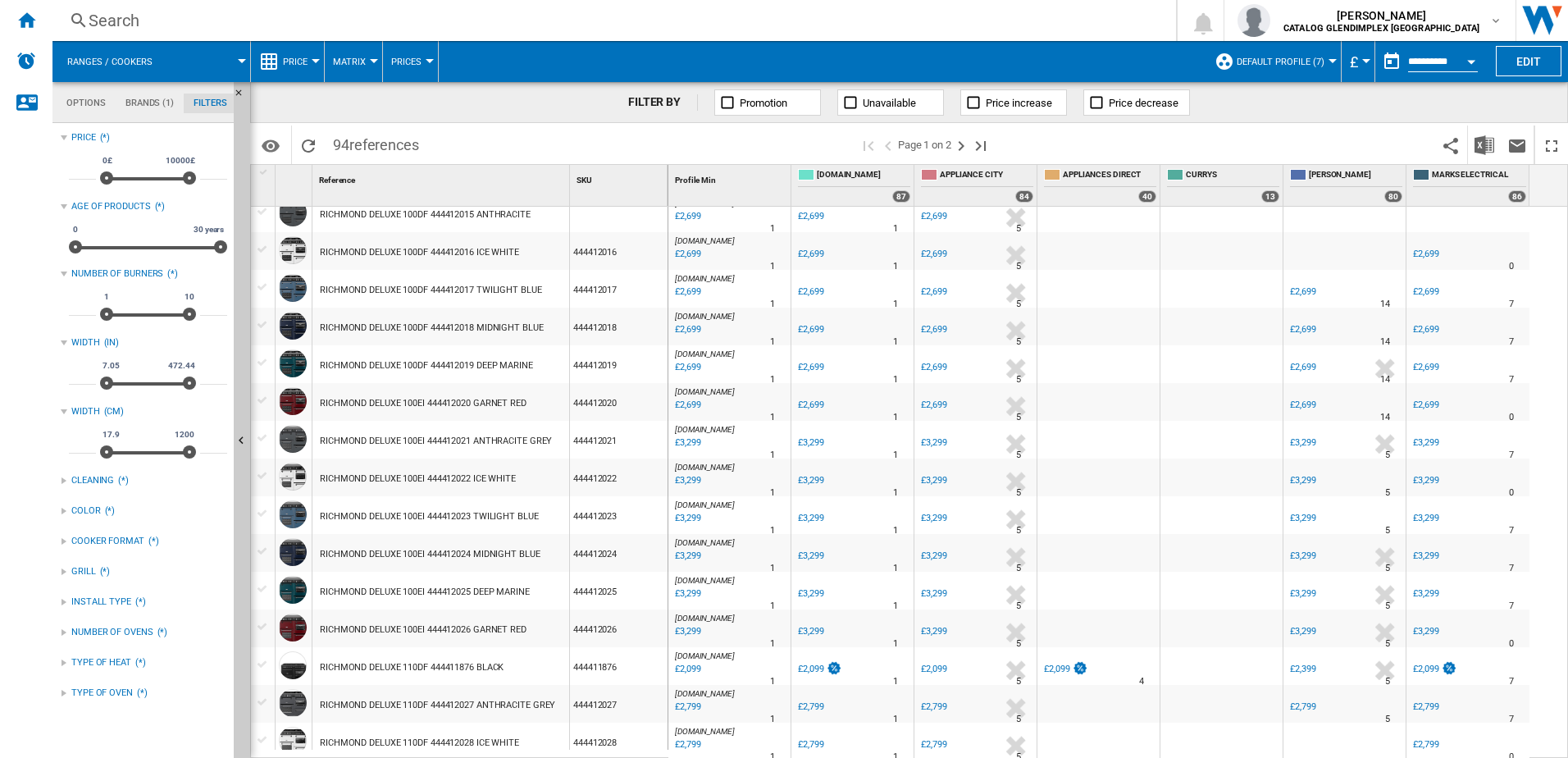
scroll to position [1196, 0]
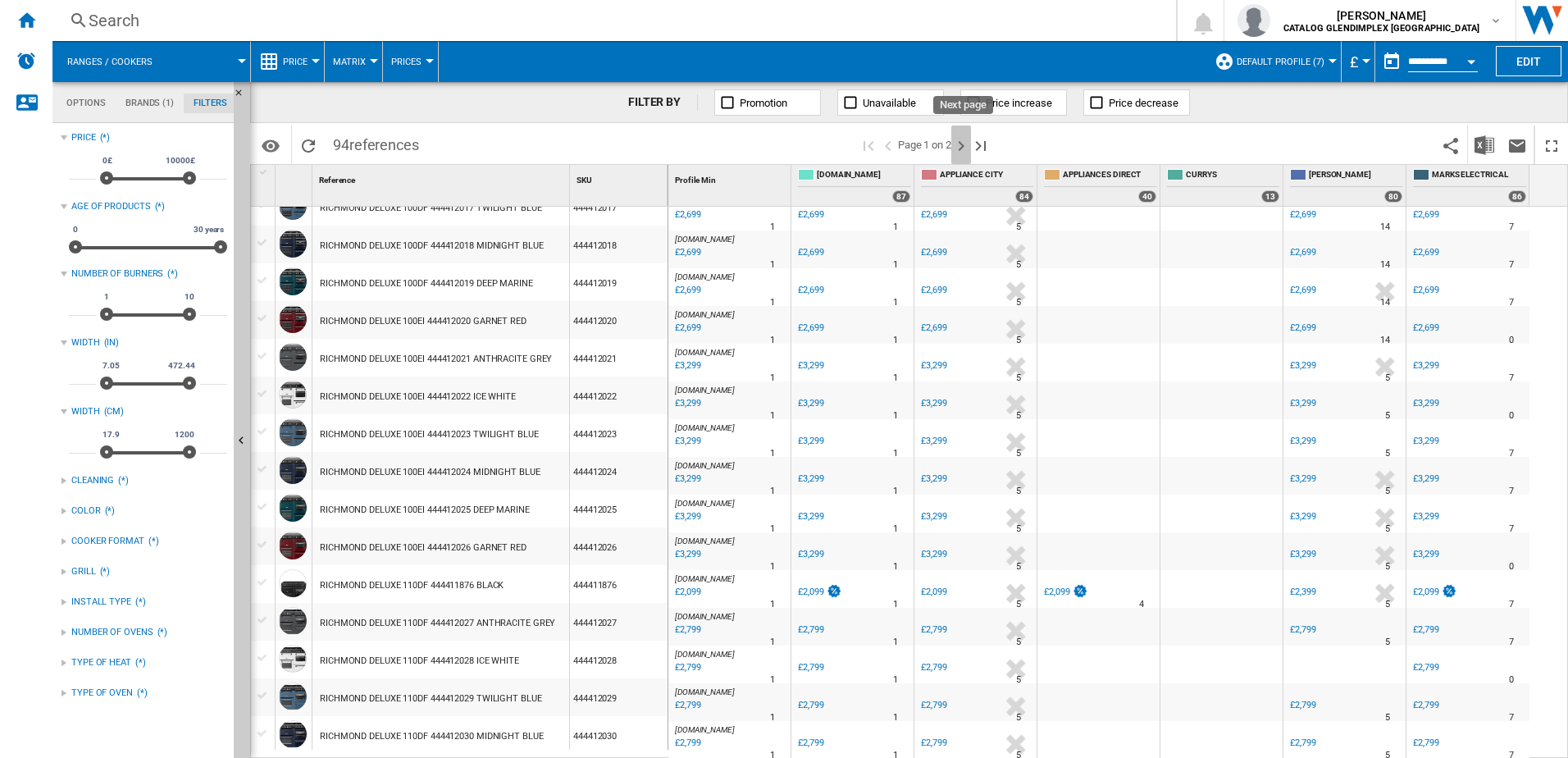
click at [959, 146] on ng-md-icon "Next page" at bounding box center [960, 146] width 20 height 20
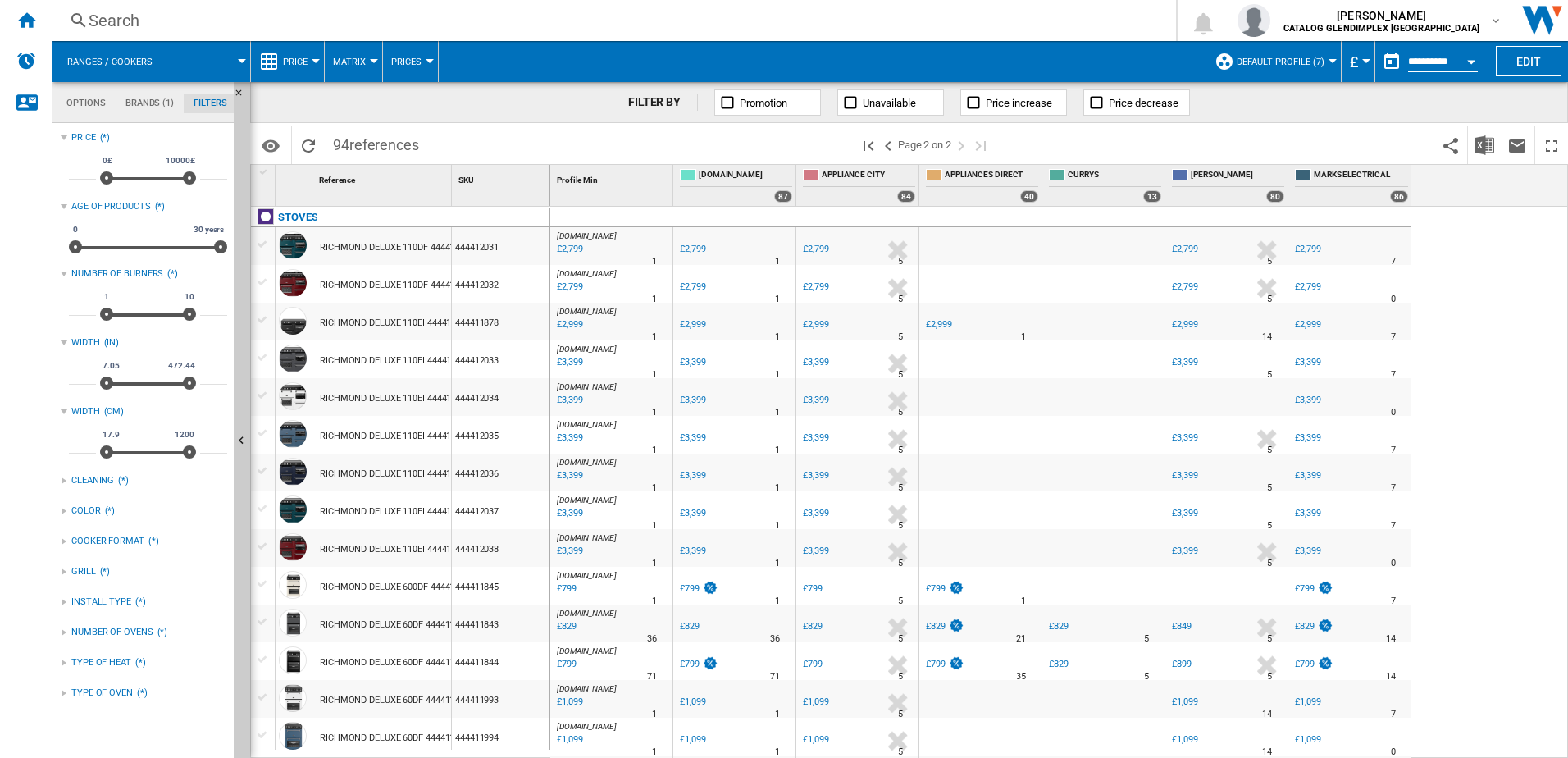
drag, startPoint x: 453, startPoint y: 183, endPoint x: 548, endPoint y: 180, distance: 95.0
click at [548, 180] on div "SKU 1" at bounding box center [501, 186] width 98 height 41
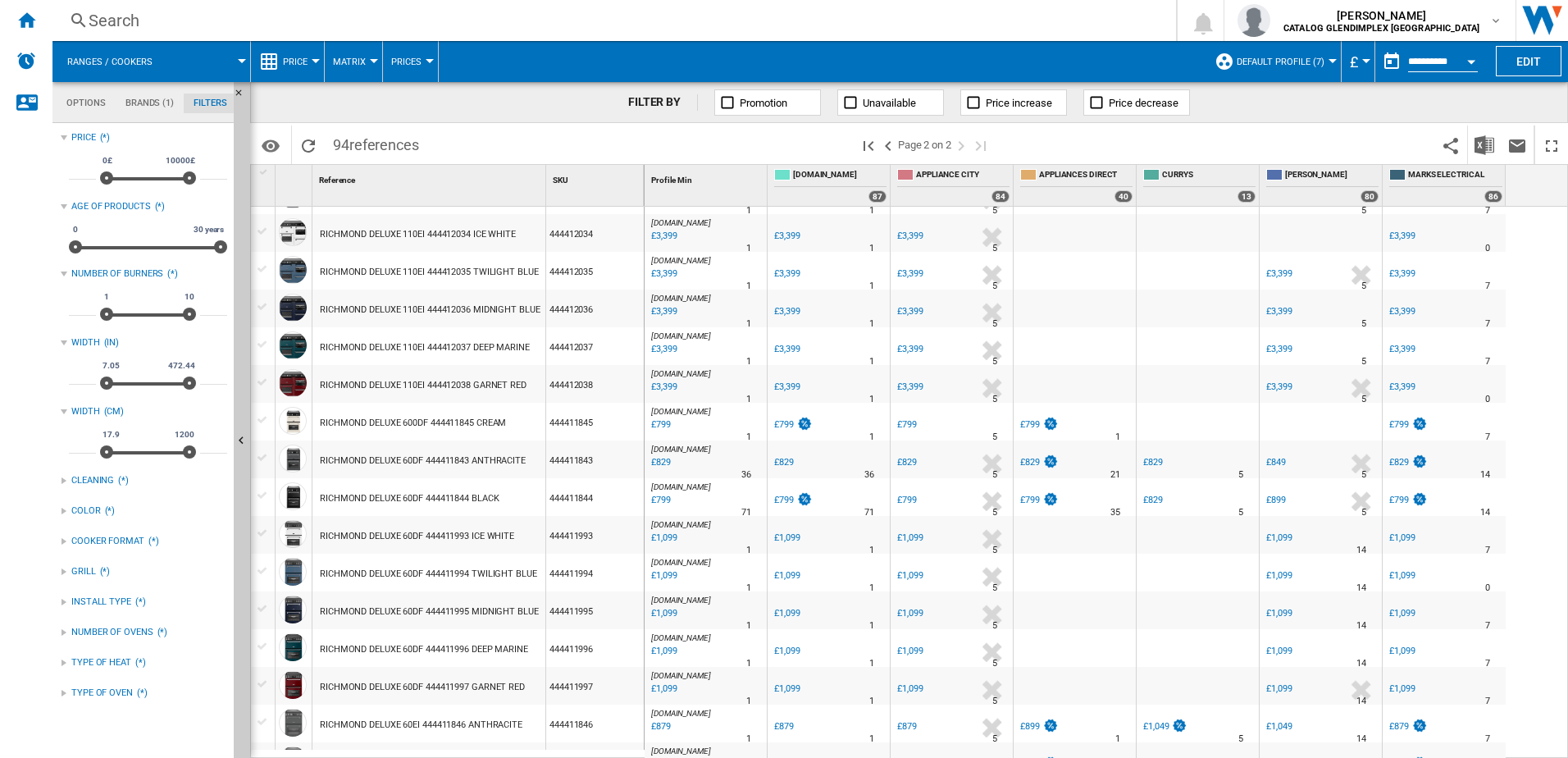
scroll to position [410, 0]
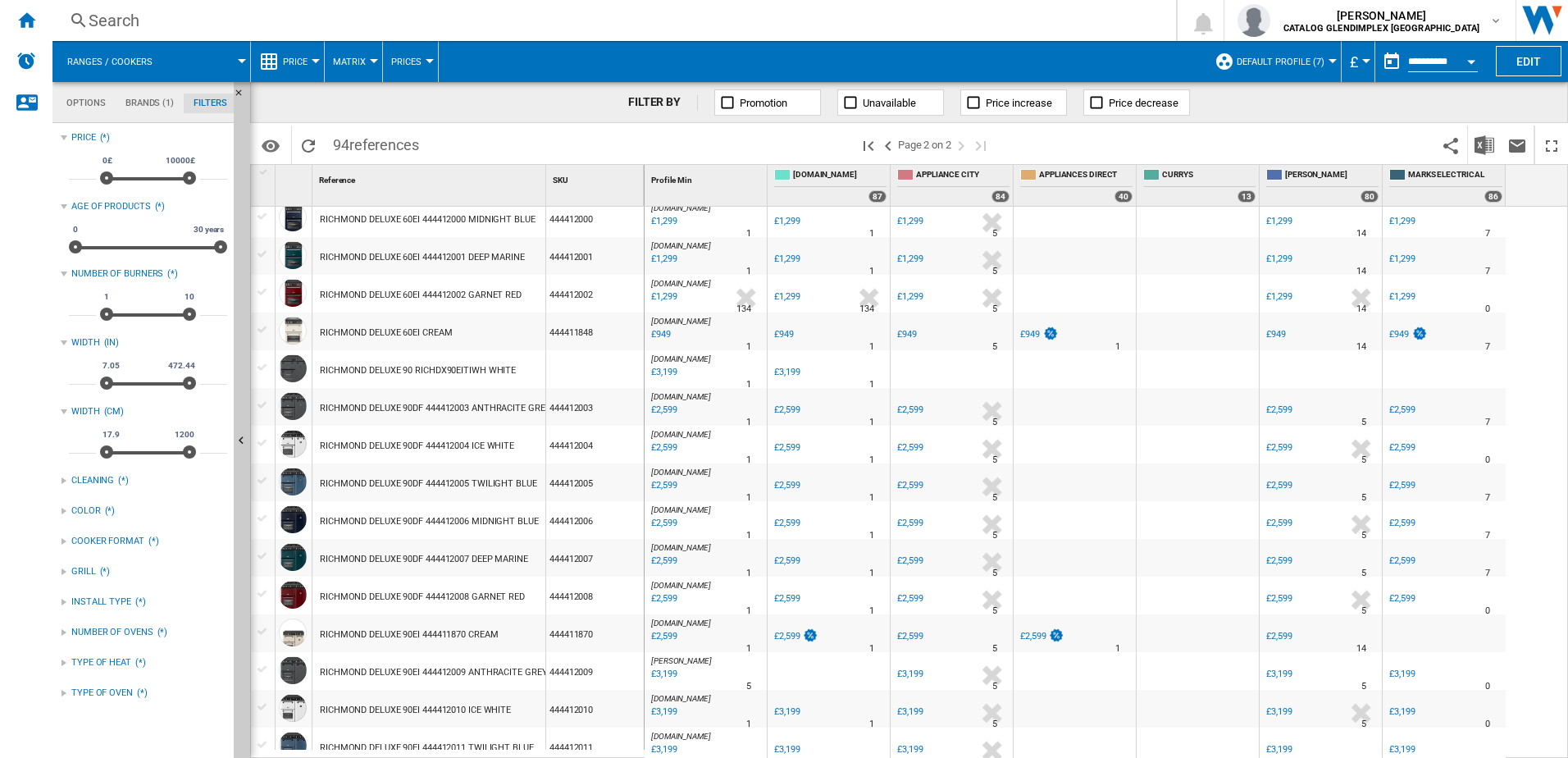
click at [658, 580] on div "£3,199" at bounding box center [663, 674] width 28 height 16
click at [782, 580] on div "£3,199" at bounding box center [786, 711] width 25 height 10
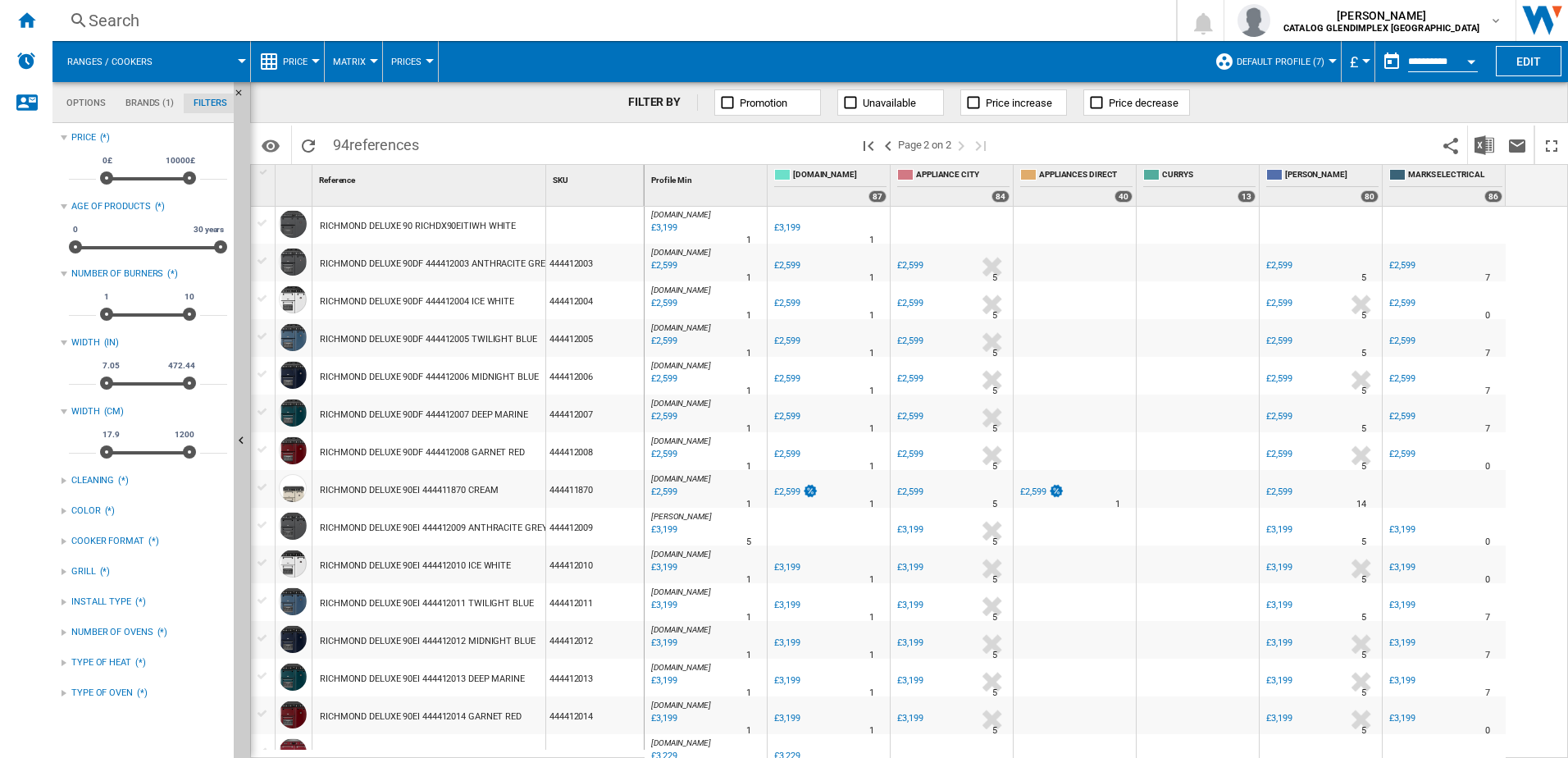
scroll to position [800, 0]
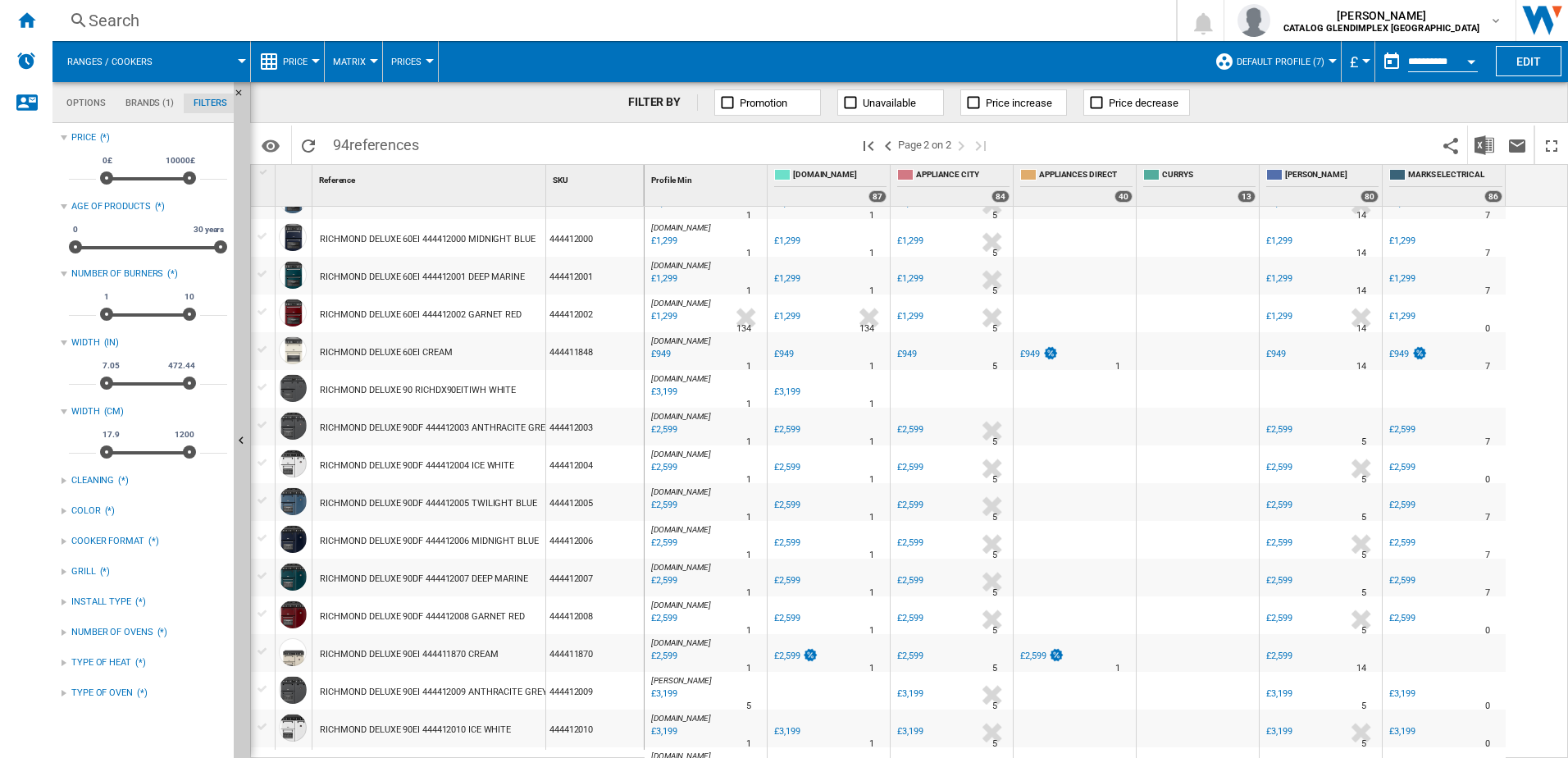
click at [656, 394] on div "£3,199" at bounding box center [663, 392] width 28 height 16
click at [28, 88] on div "Contact us" at bounding box center [26, 103] width 53 height 41
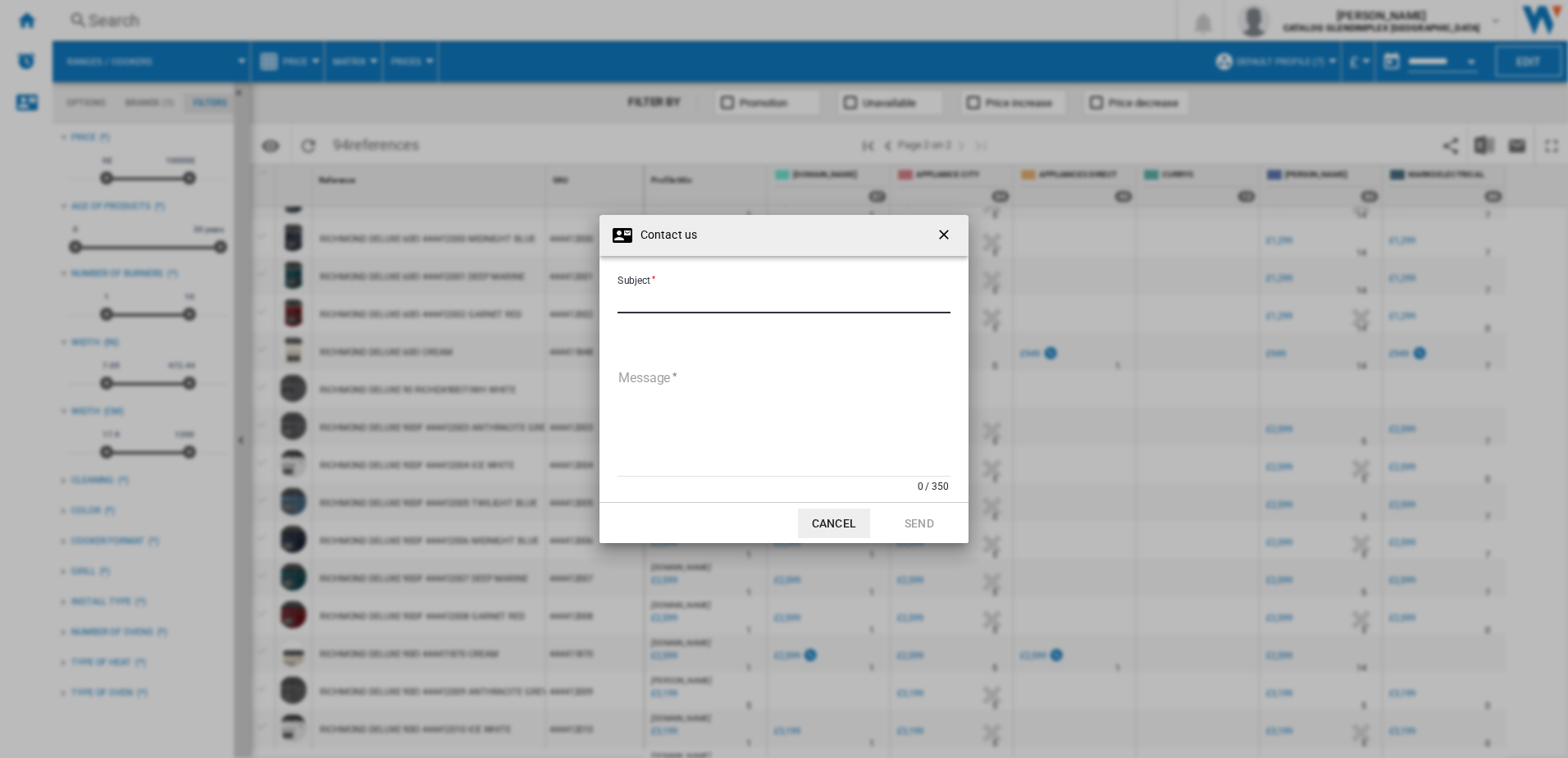
click at [650, 296] on input "Subject" at bounding box center [784, 300] width 333 height 25
type input "**********"
type textarea "*"
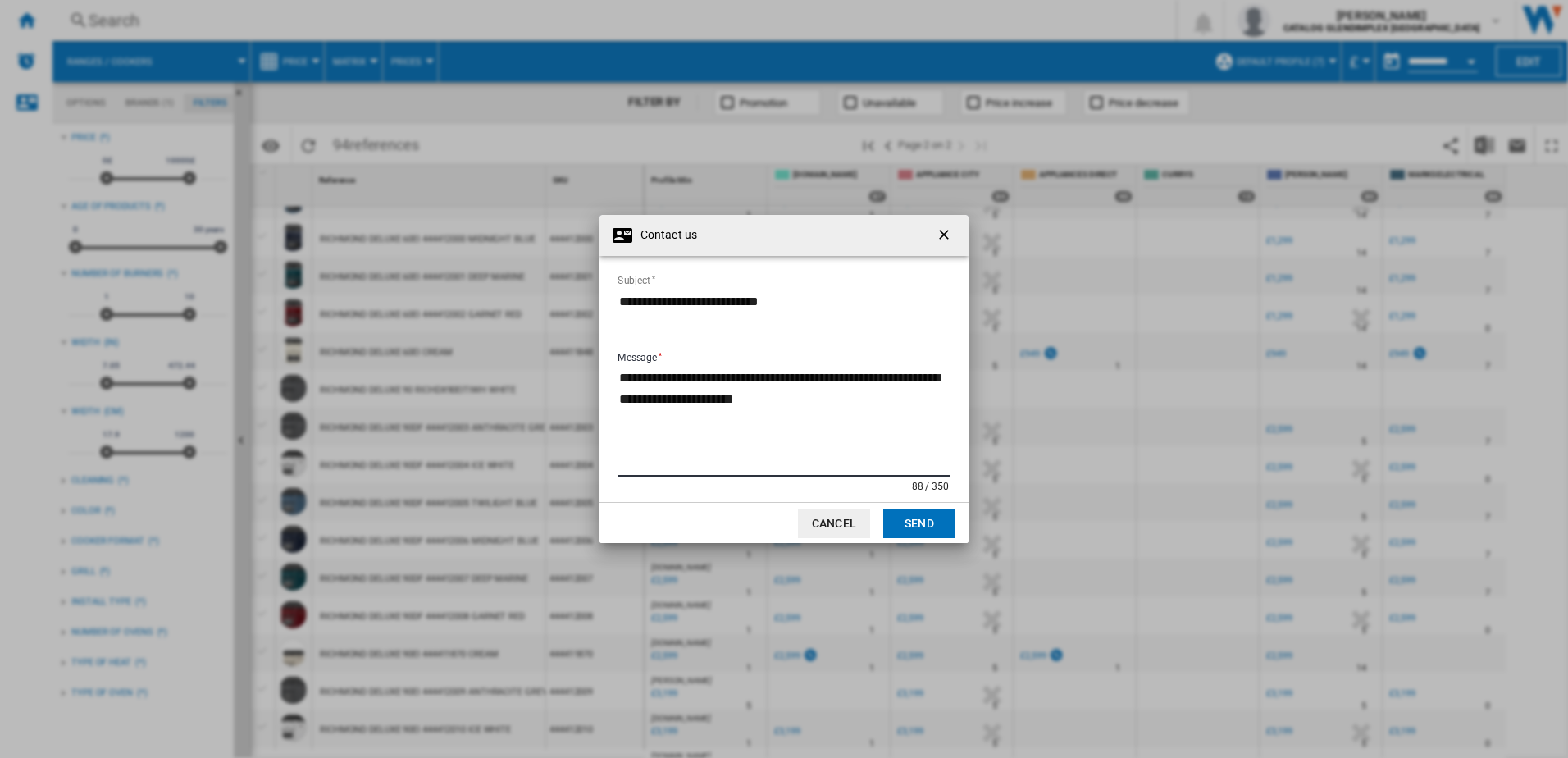
type textarea "**********"
click at [921, 515] on button "Send" at bounding box center [919, 523] width 72 height 29
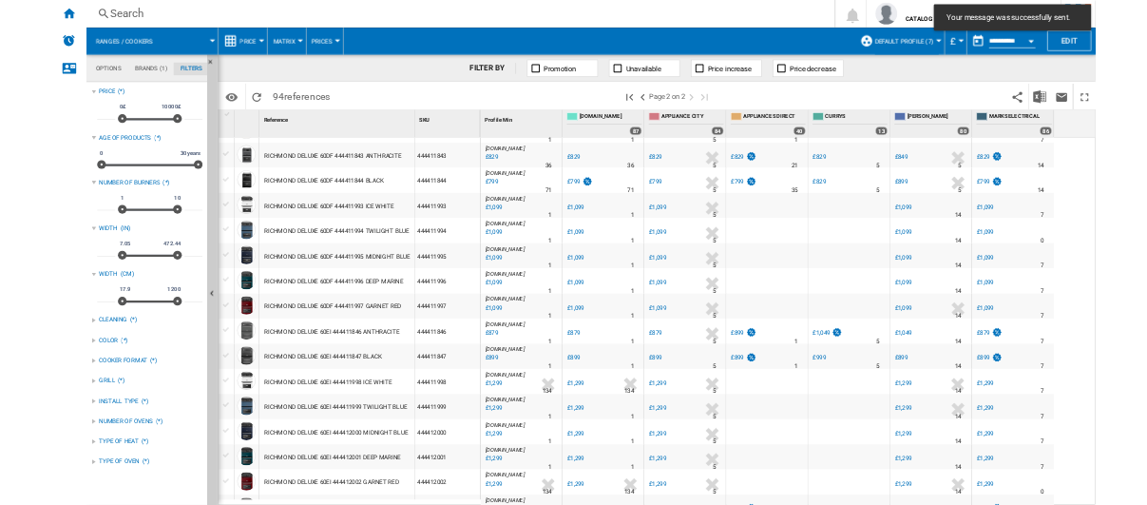
scroll to position [0, 0]
